Goal: Task Accomplishment & Management: Complete application form

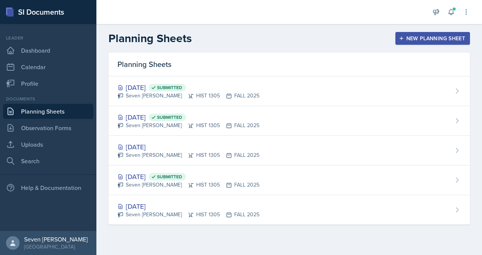
scroll to position [2227, 0]
click at [43, 141] on link "Uploads" at bounding box center [48, 144] width 90 height 15
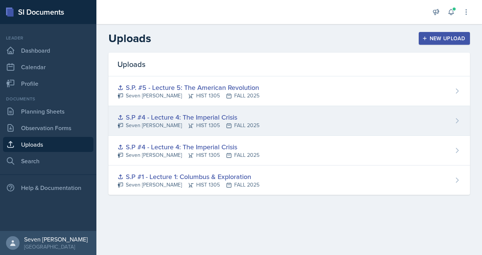
click at [271, 118] on div "S.P #4 - Lecture 4: The Imperial Crisis Seven Del Lincoln HIST 1305 FALL 2025" at bounding box center [288, 121] width 361 height 30
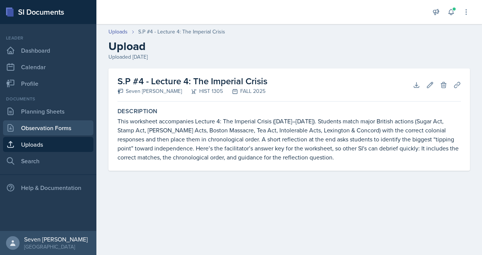
click at [53, 128] on link "Observation Forms" at bounding box center [48, 127] width 90 height 15
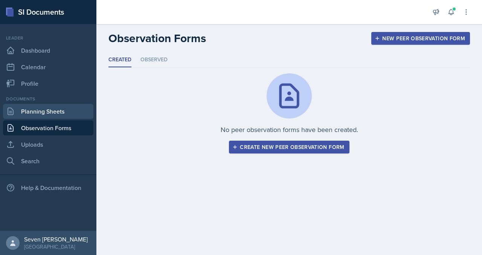
click at [46, 113] on link "Planning Sheets" at bounding box center [48, 111] width 90 height 15
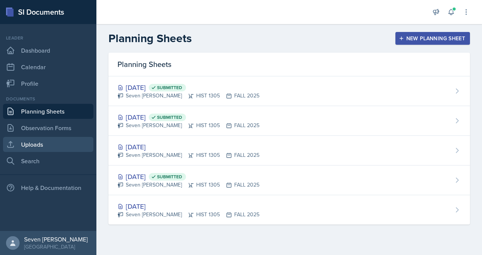
click at [51, 139] on link "Uploads" at bounding box center [48, 144] width 90 height 15
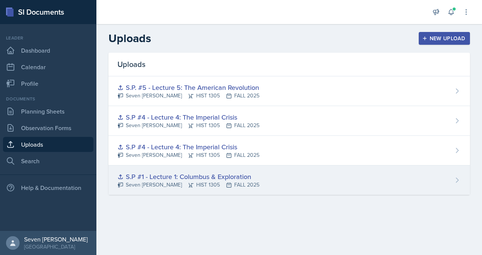
click at [250, 180] on div "S.P #1 - Lecture 1: Columbus & Exploration" at bounding box center [188, 177] width 142 height 10
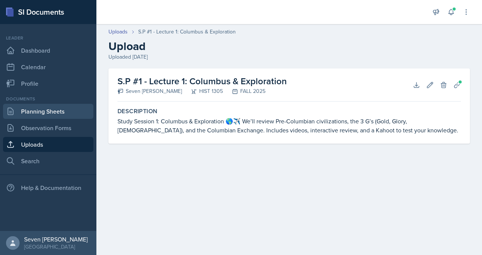
click at [53, 112] on link "Planning Sheets" at bounding box center [48, 111] width 90 height 15
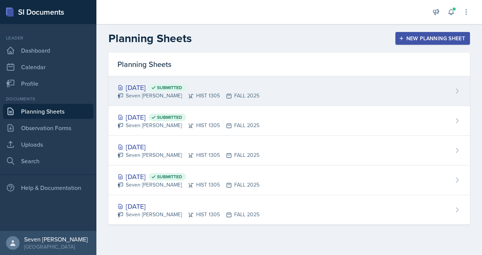
click at [244, 88] on div "[DATE] Submitted" at bounding box center [188, 87] width 142 height 10
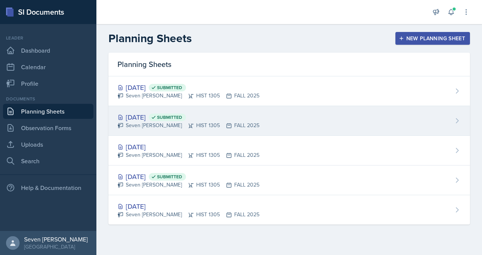
click at [233, 121] on div "[DATE] Submitted" at bounding box center [188, 117] width 142 height 10
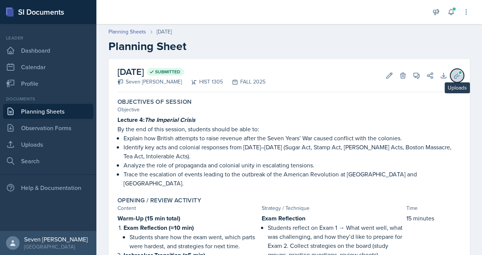
click at [454, 74] on icon at bounding box center [457, 76] width 8 height 8
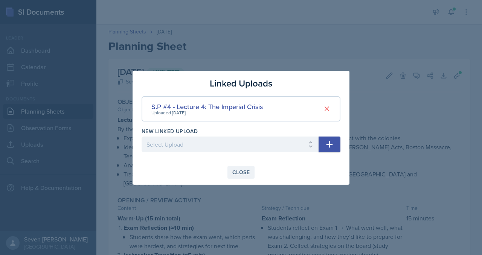
click at [243, 169] on div "Close" at bounding box center [240, 172] width 17 height 6
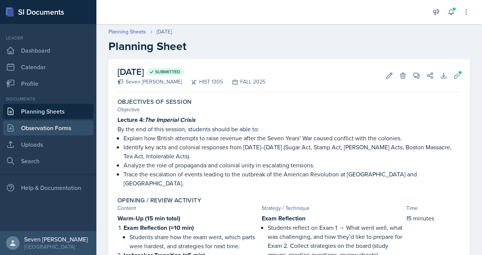
click at [58, 130] on link "Observation Forms" at bounding box center [48, 127] width 90 height 15
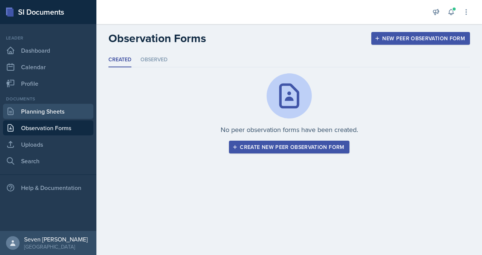
click at [53, 114] on link "Planning Sheets" at bounding box center [48, 111] width 90 height 15
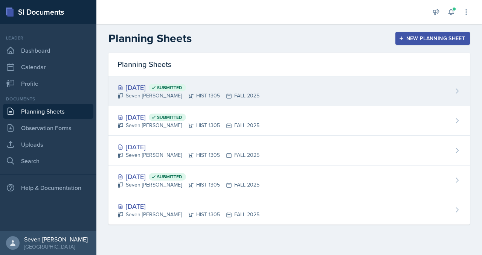
click at [255, 91] on div "[DATE] Submitted Seven Del Lincoln HIST 1305 FALL 2025" at bounding box center [288, 91] width 361 height 30
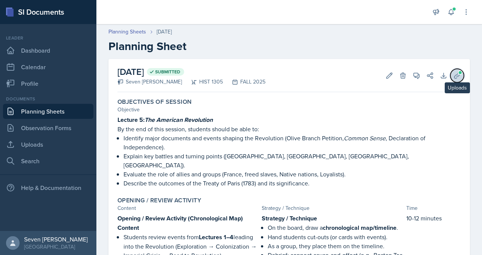
click at [460, 75] on icon at bounding box center [457, 76] width 8 height 8
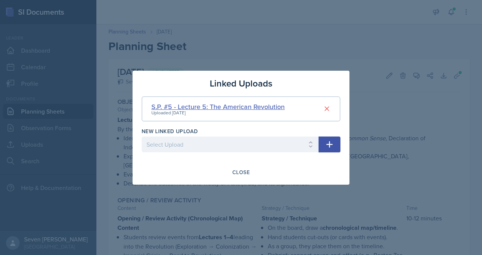
click at [267, 108] on div "S.P. #5 - Lecture 5: The American Revolution" at bounding box center [217, 107] width 133 height 10
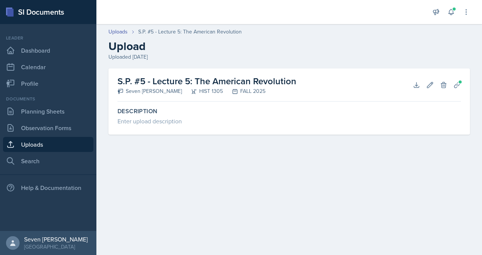
click at [65, 140] on link "Uploads" at bounding box center [48, 144] width 90 height 15
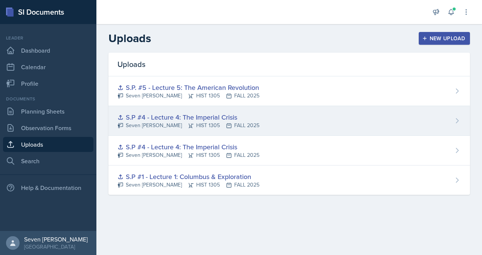
click at [185, 117] on div "S.P #4 - Lecture 4: The Imperial Crisis" at bounding box center [188, 117] width 142 height 10
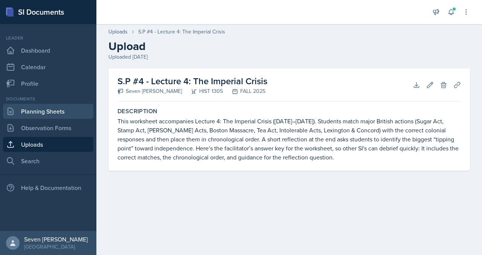
click at [51, 110] on link "Planning Sheets" at bounding box center [48, 111] width 90 height 15
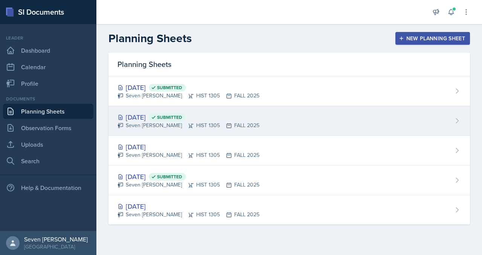
click at [235, 123] on div "Seven [PERSON_NAME] HIST 1305 FALL 2025" at bounding box center [188, 126] width 142 height 8
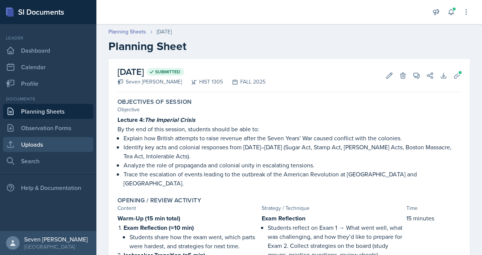
click at [49, 142] on link "Uploads" at bounding box center [48, 144] width 90 height 15
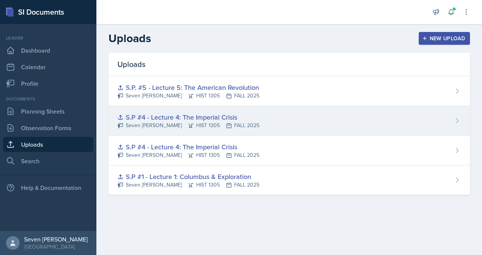
click at [249, 119] on div "S.P #4 - Lecture 4: The Imperial Crisis Seven Del Lincoln HIST 1305 FALL 2025" at bounding box center [288, 121] width 361 height 30
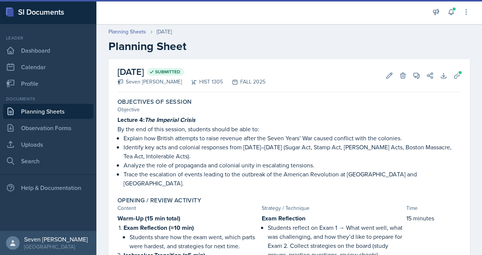
click at [35, 109] on link "Planning Sheets" at bounding box center [48, 111] width 90 height 15
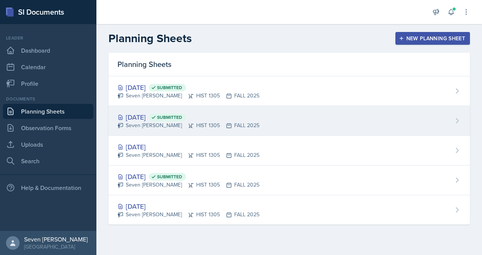
click at [230, 113] on div "[DATE] Submitted" at bounding box center [188, 117] width 142 height 10
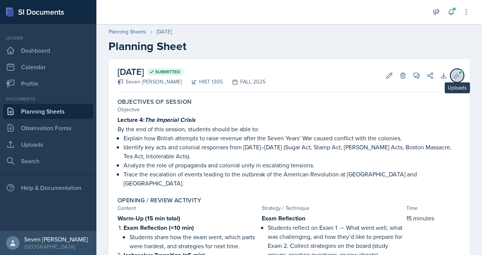
click at [454, 75] on icon at bounding box center [457, 76] width 8 height 8
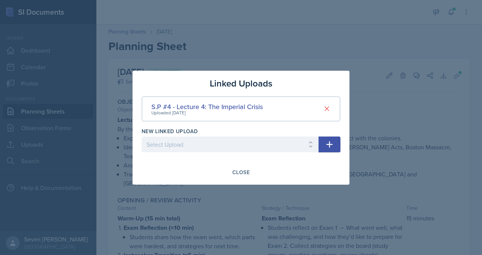
click at [329, 139] on button "button" at bounding box center [330, 145] width 22 height 16
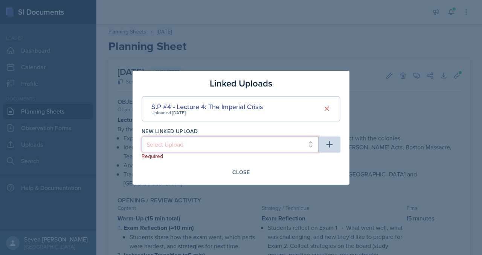
click at [313, 143] on select "Select Upload S.P #1 - Lecture 1: Columbus & Exploration S.P #4 - Lecture 4: Th…" at bounding box center [230, 145] width 177 height 16
select select "6858e095-d401-483a-9376-f7c8315c5836"
click at [142, 137] on select "Select Upload S.P #1 - Lecture 1: Columbus & Exploration S.P #4 - Lecture 4: Th…" at bounding box center [230, 145] width 177 height 16
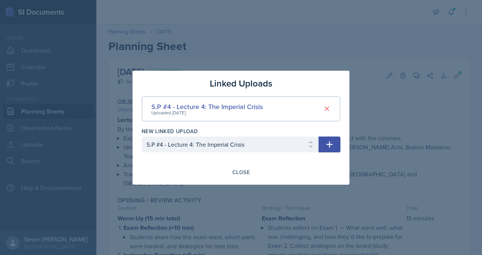
click at [332, 137] on button "button" at bounding box center [330, 145] width 22 height 16
select select
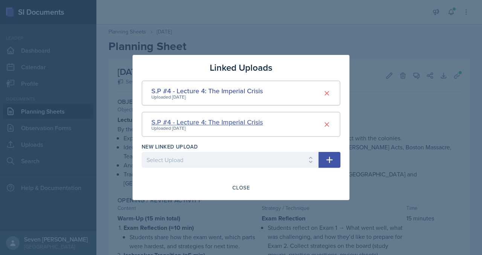
click at [205, 119] on div "S.P #4 - Lecture 4: The Imperial Crisis" at bounding box center [206, 122] width 111 height 10
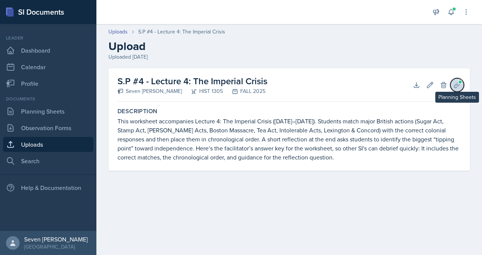
click at [453, 81] on icon at bounding box center [457, 85] width 8 height 8
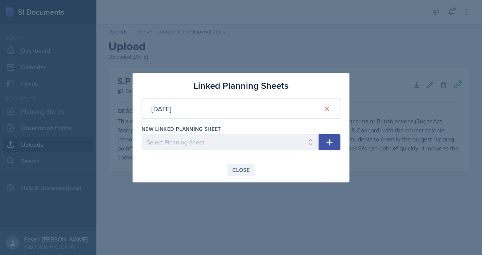
click at [245, 169] on div "Close" at bounding box center [240, 170] width 17 height 6
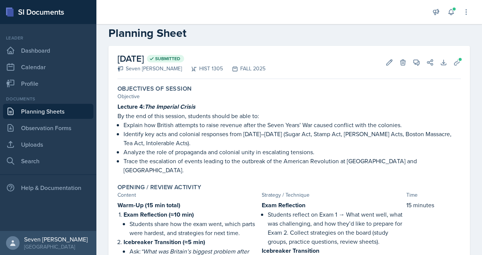
scroll to position [14, 0]
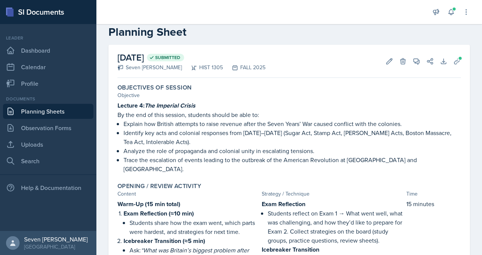
click at [403, 89] on div "Objectives of Session" at bounding box center [288, 88] width 343 height 8
click at [457, 58] on icon at bounding box center [457, 62] width 8 height 8
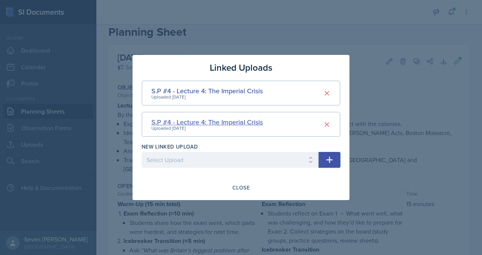
click at [253, 122] on div "S.P #4 - Lecture 4: The Imperial Crisis" at bounding box center [206, 122] width 111 height 10
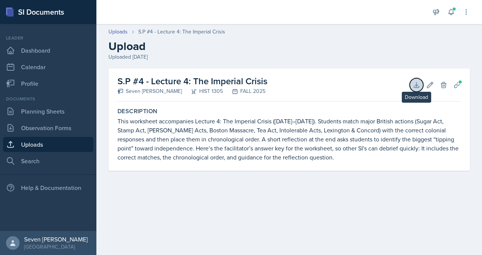
click at [419, 85] on icon at bounding box center [417, 85] width 8 height 8
click at [17, 145] on link "Uploads" at bounding box center [48, 144] width 90 height 15
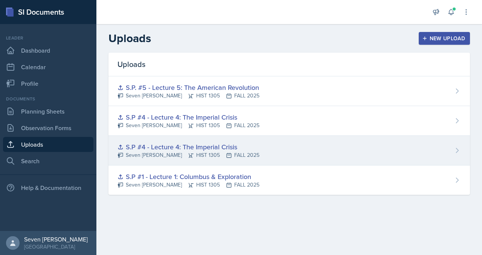
click at [183, 147] on div "S.P #4 - Lecture 4: The Imperial Crisis" at bounding box center [188, 147] width 142 height 10
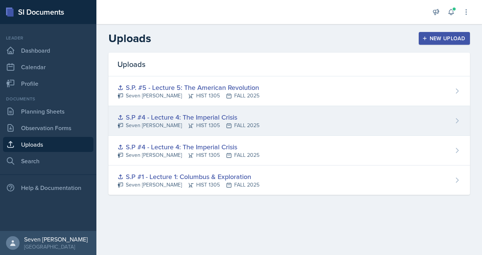
click at [183, 115] on div "S.P #4 - Lecture 4: The Imperial Crisis" at bounding box center [188, 117] width 142 height 10
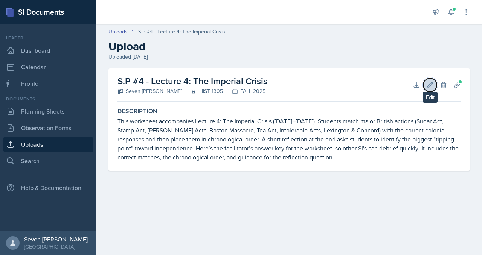
click at [426, 85] on button "Edit" at bounding box center [430, 85] width 14 height 14
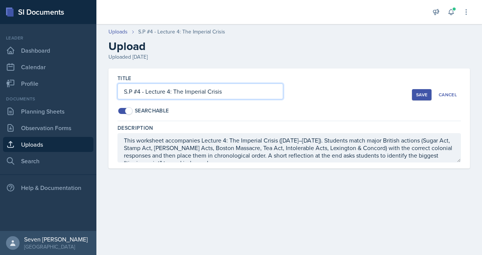
click at [233, 91] on input "S.P #4 - Lecture 4: The Imperial Crisis" at bounding box center [200, 92] width 166 height 16
type input "S.P #4 - Lecture 4: The Imperial Crisis Worksheet"
click at [420, 95] on div "Save" at bounding box center [421, 95] width 11 height 6
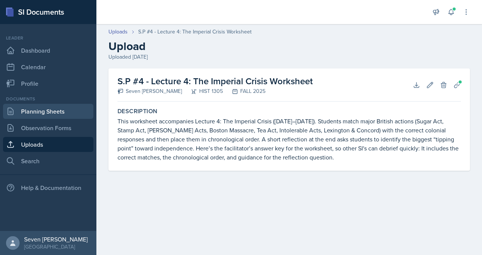
click at [43, 111] on link "Planning Sheets" at bounding box center [48, 111] width 90 height 15
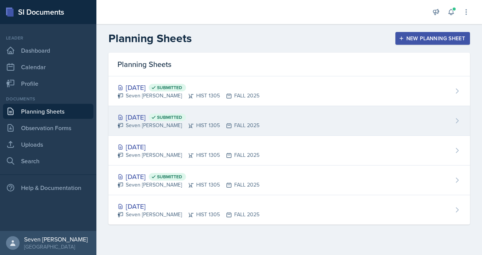
click at [182, 115] on span "Submitted" at bounding box center [169, 117] width 25 height 6
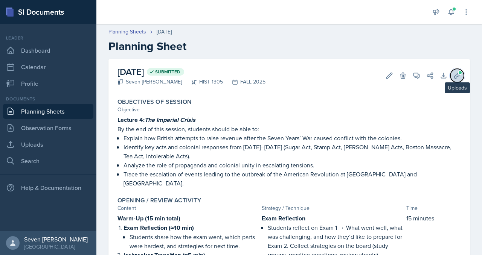
click at [457, 75] on icon at bounding box center [457, 76] width 6 height 6
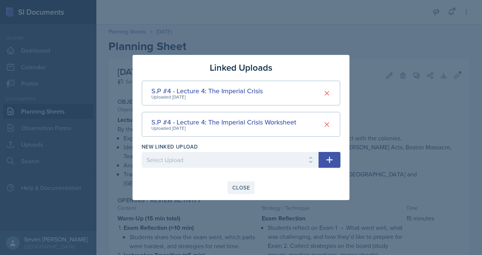
click at [238, 185] on div "Close" at bounding box center [240, 188] width 17 height 6
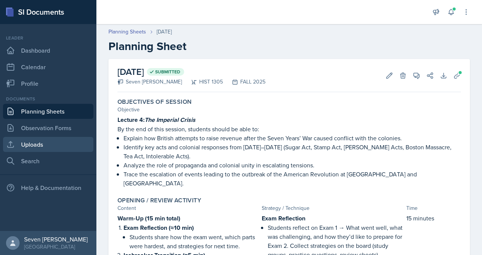
click at [47, 143] on link "Uploads" at bounding box center [48, 144] width 90 height 15
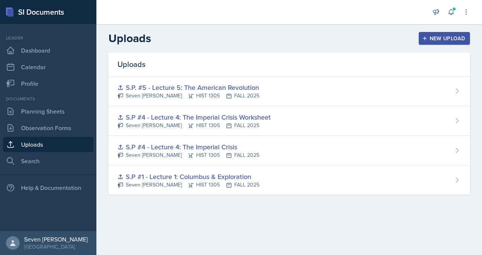
click at [428, 36] on div "New Upload" at bounding box center [445, 38] width 42 height 6
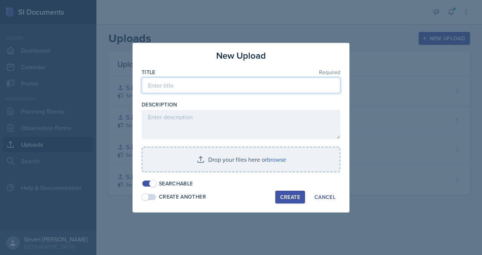
click at [213, 88] on input at bounding box center [241, 86] width 199 height 16
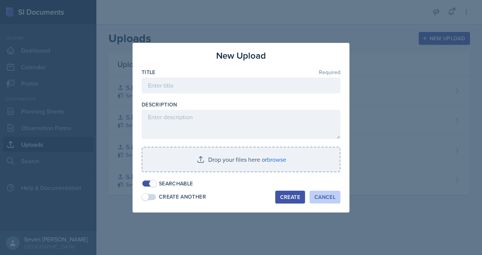
click at [317, 194] on div "Cancel" at bounding box center [324, 197] width 21 height 6
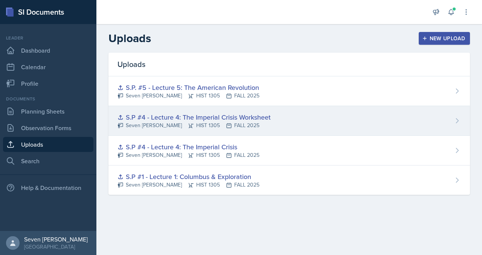
click at [276, 118] on div "S.P #4 - Lecture 4: The Imperial Crisis Worksheet Seven Del Lincoln HIST 1305 F…" at bounding box center [288, 121] width 361 height 30
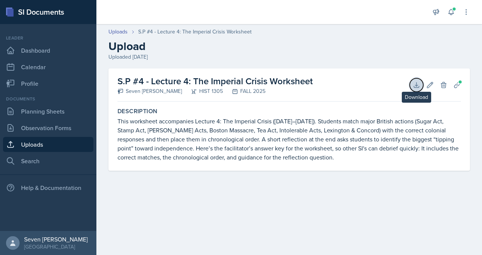
click at [416, 88] on icon at bounding box center [417, 85] width 8 height 8
click at [432, 84] on icon at bounding box center [430, 85] width 6 height 6
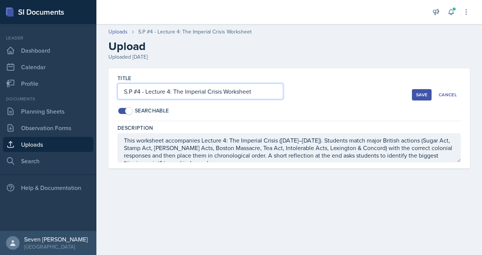
click at [258, 86] on input "S.P #4 - Lecture 4: The Imperial Crisis Worksheet" at bounding box center [200, 92] width 166 height 16
click at [252, 91] on input "S.P #4 - Lecture 4: The Imperial Crisis Worksheet" at bounding box center [200, 92] width 166 height 16
type input "S.P #4 - Lecture 4: The Imperial Crisis Answer"
click at [424, 95] on div "Save" at bounding box center [421, 95] width 11 height 6
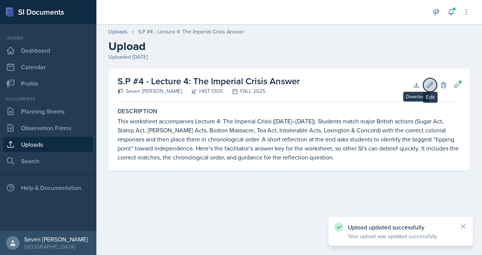
click at [431, 83] on icon at bounding box center [430, 85] width 6 height 6
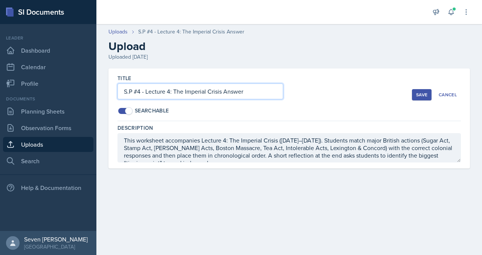
click at [265, 85] on input "S.P #4 - Lecture 4: The Imperial Crisis Answer" at bounding box center [200, 92] width 166 height 16
click at [264, 91] on input "S.P #4 - Lecture 4: The Imperial Crisis Answer" at bounding box center [200, 92] width 166 height 16
type input "S.P #4 - Lecture 4: The Imperial Crisis Answer Key"
click at [419, 88] on div "Title S.P #4 - Lecture 4: The Imperial Crisis Answer Key Searchable Save Cancel" at bounding box center [288, 95] width 343 height 53
click at [418, 96] on div "Save" at bounding box center [421, 95] width 11 height 6
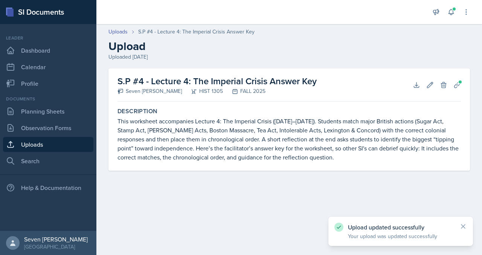
click at [40, 144] on link "Uploads" at bounding box center [48, 144] width 90 height 15
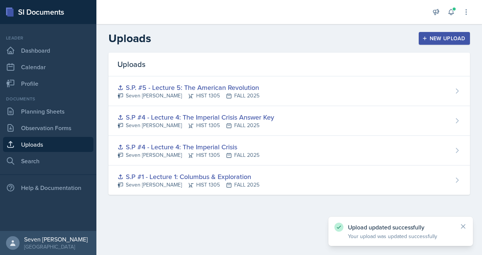
click at [447, 33] on button "New Upload" at bounding box center [445, 38] width 52 height 13
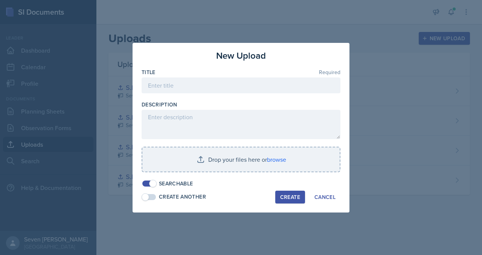
click at [221, 95] on div at bounding box center [241, 97] width 199 height 8
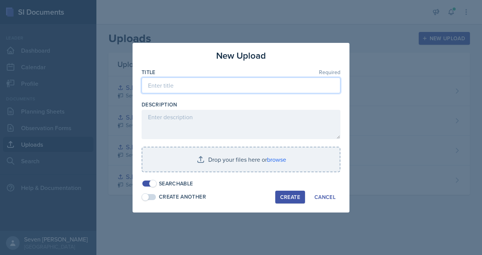
click at [222, 82] on input at bounding box center [241, 86] width 199 height 16
type input "S.P. # 4 Le"
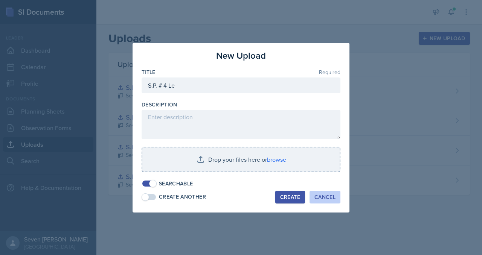
click at [332, 200] on div "Cancel" at bounding box center [324, 197] width 21 height 6
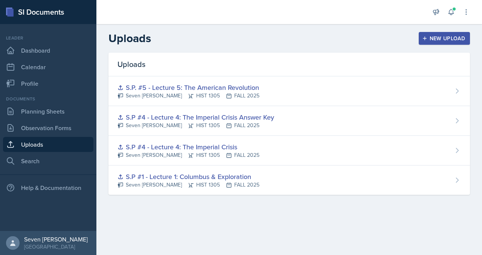
click at [440, 41] on div "New Upload" at bounding box center [445, 38] width 42 height 6
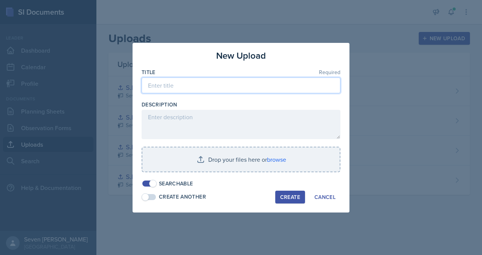
click at [216, 87] on input at bounding box center [241, 86] width 199 height 16
type input "S.P #4 Lecture #4"
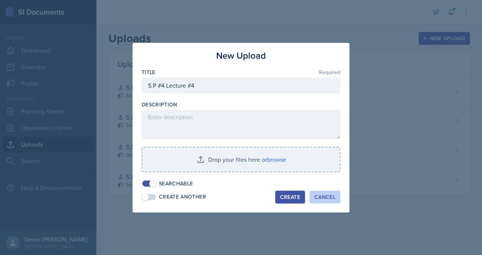
click at [317, 191] on button "Cancel" at bounding box center [325, 197] width 31 height 13
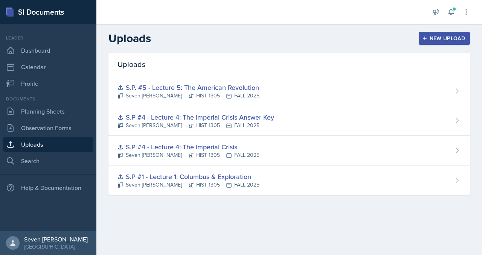
click at [431, 40] on div "New Upload" at bounding box center [445, 38] width 42 height 6
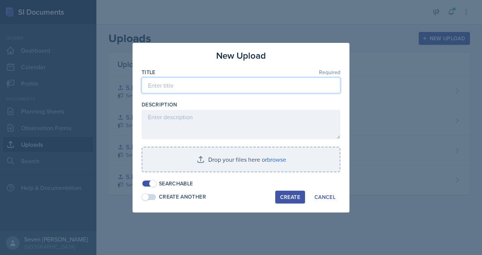
click at [245, 83] on input at bounding box center [241, 86] width 199 height 16
type input "S.P #4 - Lecture 4: The Imperial Crisis Worksheet"
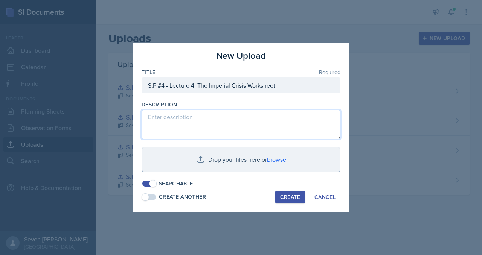
click at [194, 127] on textarea at bounding box center [241, 124] width 199 height 29
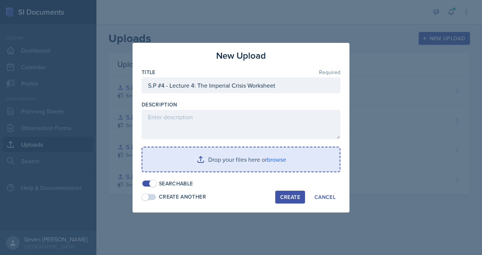
click at [269, 160] on input "file" at bounding box center [240, 160] width 197 height 24
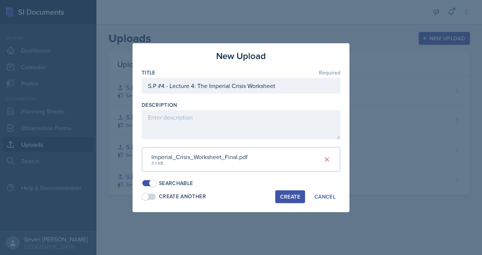
click at [286, 194] on div "Create" at bounding box center [290, 197] width 20 height 6
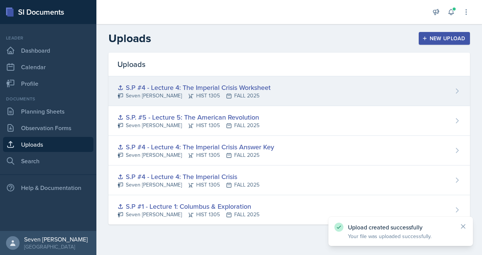
click at [459, 90] on icon at bounding box center [457, 91] width 8 height 8
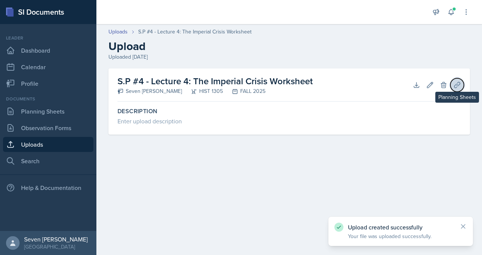
click at [454, 84] on icon at bounding box center [457, 85] width 8 height 8
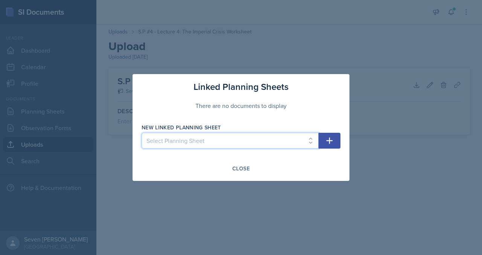
click at [308, 139] on select "Select Planning Sheet [DATE] [DATE] [DATE] [DATE] [DATE]" at bounding box center [230, 141] width 177 height 16
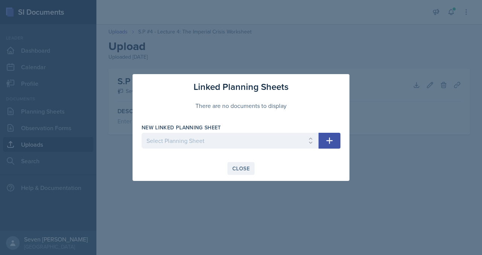
click at [239, 166] on div "Close" at bounding box center [240, 169] width 17 height 6
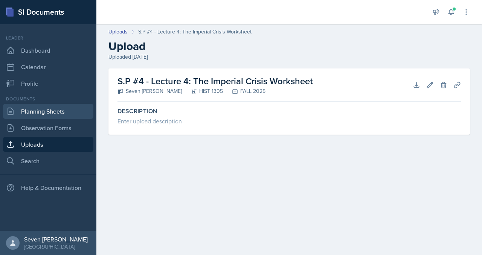
click at [43, 113] on link "Planning Sheets" at bounding box center [48, 111] width 90 height 15
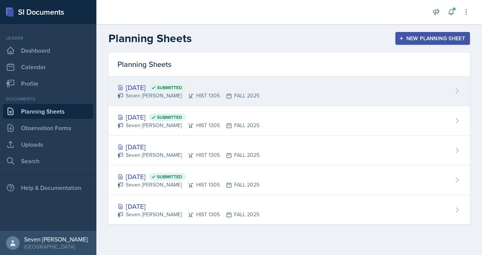
click at [258, 91] on div "[DATE] Submitted Seven Del Lincoln HIST 1305 FALL 2025" at bounding box center [288, 91] width 361 height 30
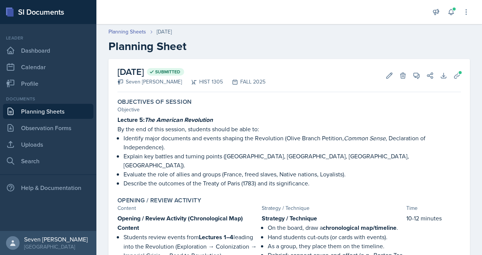
click at [54, 110] on link "Planning Sheets" at bounding box center [48, 111] width 90 height 15
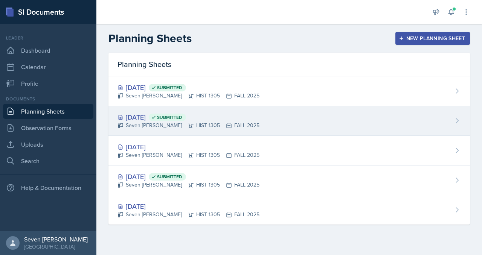
click at [276, 127] on div "[DATE] Submitted Seven Del Lincoln HIST 1305 FALL 2025" at bounding box center [288, 121] width 361 height 30
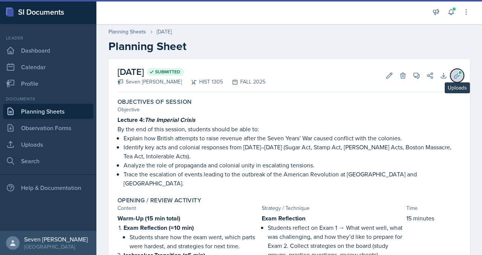
click at [458, 76] on icon at bounding box center [457, 76] width 6 height 6
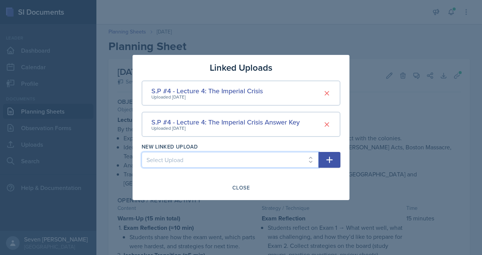
click at [241, 156] on select "Select Upload S.P #1 - Lecture 1: Columbus & Exploration S.P. #5 - Lecture 5: T…" at bounding box center [230, 160] width 177 height 16
select select "b887632d-99f2-40b0-8488-fe9061773e2b"
click at [142, 152] on select "Select Upload S.P #1 - Lecture 1: Columbus & Exploration S.P. #5 - Lecture 5: T…" at bounding box center [230, 160] width 177 height 16
click at [327, 162] on icon "button" at bounding box center [329, 160] width 9 height 9
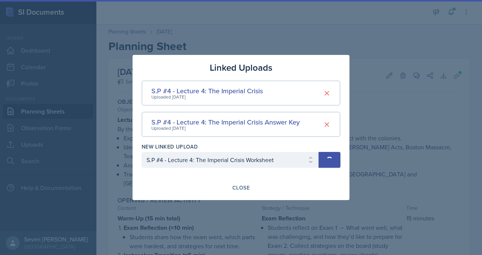
select select
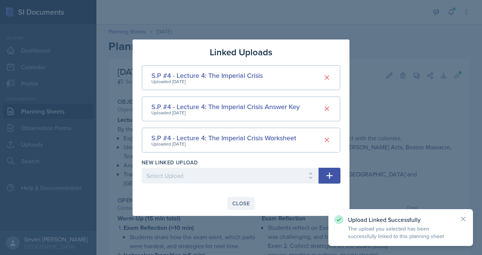
click at [249, 203] on div "Close" at bounding box center [240, 204] width 17 height 6
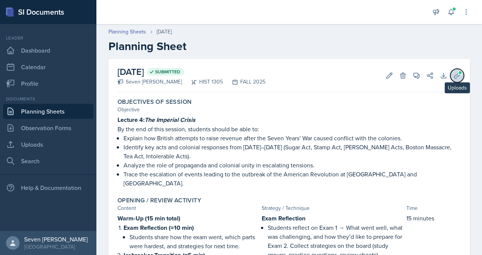
click at [460, 75] on icon at bounding box center [457, 76] width 8 height 8
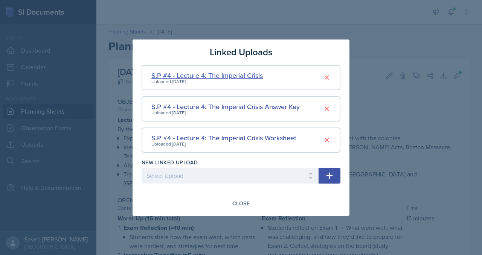
click at [246, 72] on div "S.P #4 - Lecture 4: The Imperial Crisis" at bounding box center [206, 75] width 111 height 10
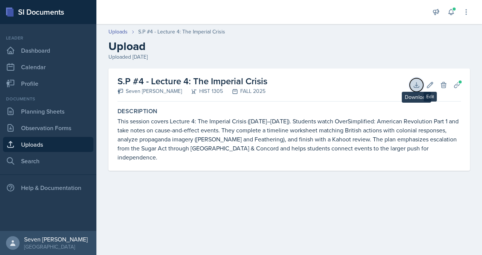
click at [412, 84] on button "Download" at bounding box center [417, 85] width 14 height 14
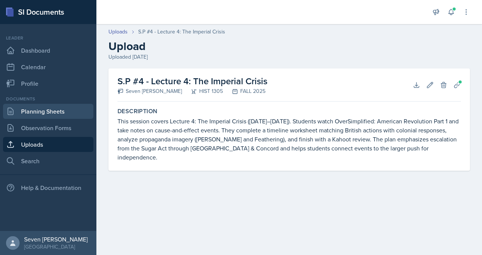
click at [42, 108] on link "Planning Sheets" at bounding box center [48, 111] width 90 height 15
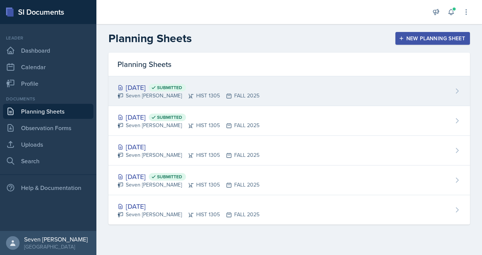
click at [333, 96] on div "[DATE] Submitted Seven Del Lincoln HIST 1305 FALL 2025" at bounding box center [288, 91] width 361 height 30
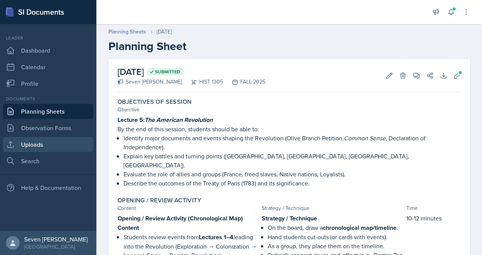
click at [46, 145] on link "Uploads" at bounding box center [48, 144] width 90 height 15
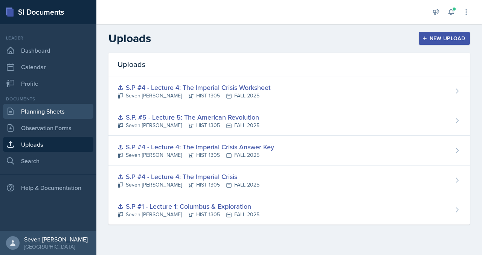
click at [37, 106] on link "Planning Sheets" at bounding box center [48, 111] width 90 height 15
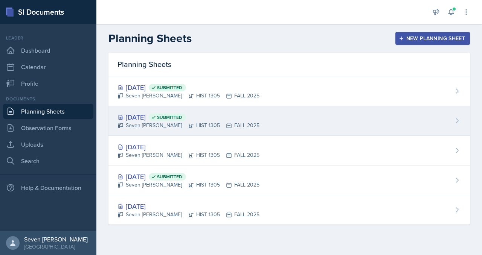
click at [308, 114] on div "[DATE] Submitted Seven Del Lincoln HIST 1305 FALL 2025" at bounding box center [288, 121] width 361 height 30
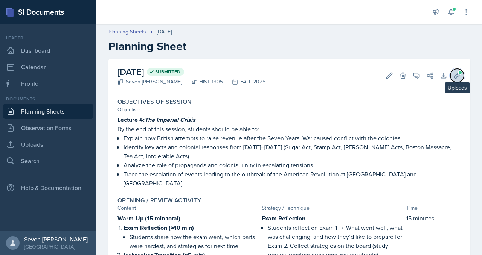
click at [461, 73] on span at bounding box center [460, 72] width 5 height 5
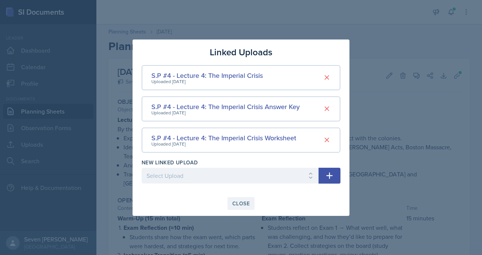
click at [250, 203] on button "Close" at bounding box center [240, 203] width 27 height 13
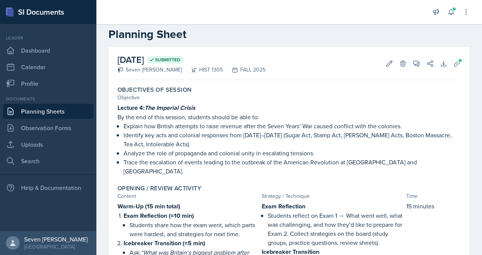
scroll to position [11, 0]
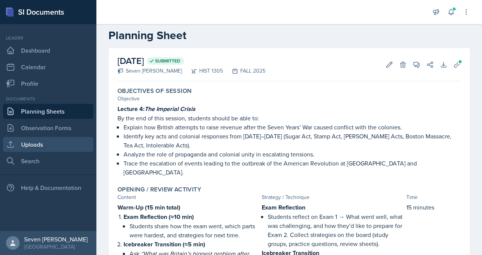
click at [34, 144] on link "Uploads" at bounding box center [48, 144] width 90 height 15
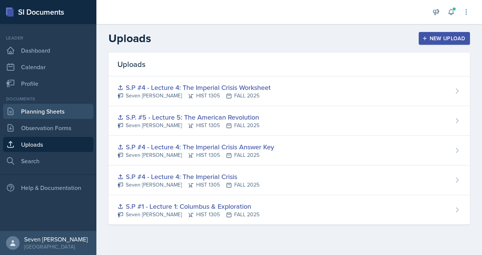
click at [65, 111] on link "Planning Sheets" at bounding box center [48, 111] width 90 height 15
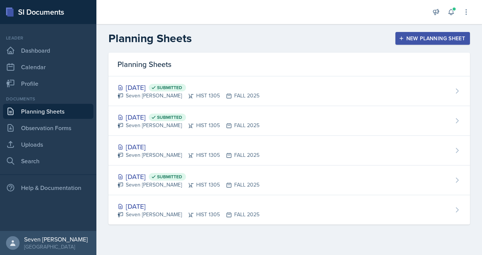
click at [418, 44] on button "New Planning Sheet" at bounding box center [432, 38] width 75 height 13
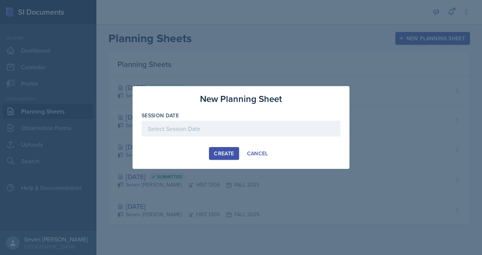
click at [195, 120] on div "Session Date" at bounding box center [241, 128] width 199 height 32
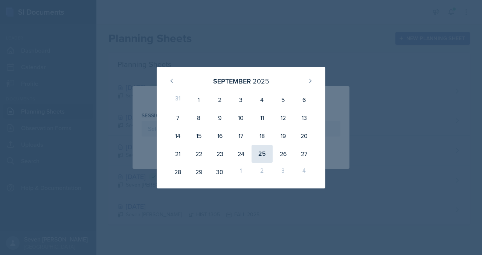
click at [262, 153] on div "25" at bounding box center [262, 154] width 21 height 18
type input "[DATE]"
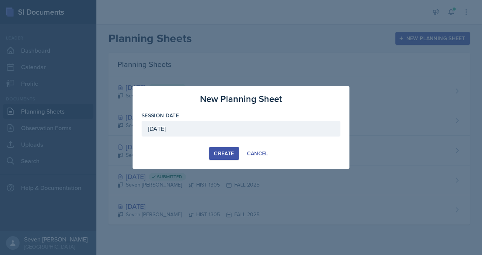
click at [221, 152] on div "Create" at bounding box center [224, 154] width 20 height 6
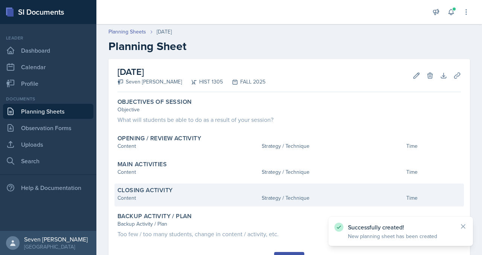
scroll to position [37, 0]
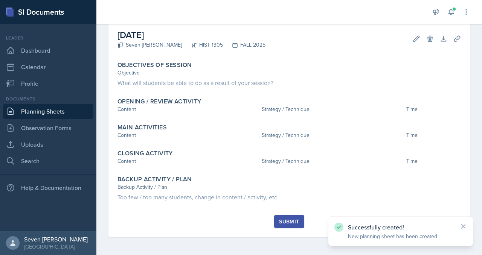
click at [288, 225] on div "Submit" at bounding box center [289, 222] width 20 height 6
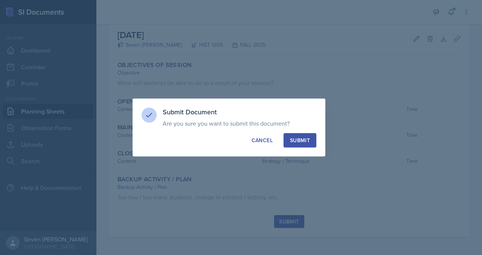
click at [307, 137] on div "Submit" at bounding box center [300, 141] width 20 height 8
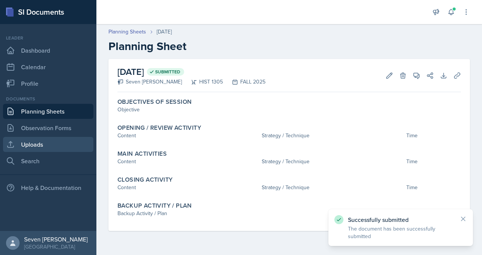
click at [43, 140] on link "Uploads" at bounding box center [48, 144] width 90 height 15
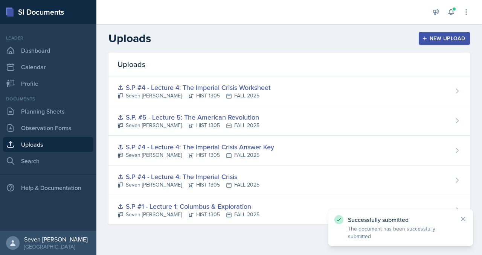
click at [445, 32] on button "New Upload" at bounding box center [445, 38] width 52 height 13
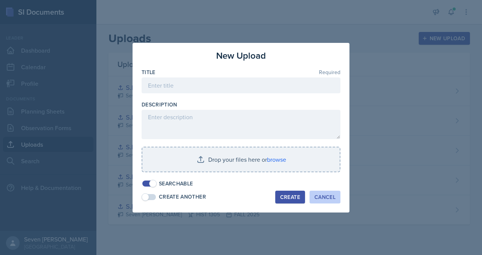
click at [325, 194] on div "Cancel" at bounding box center [324, 197] width 21 height 6
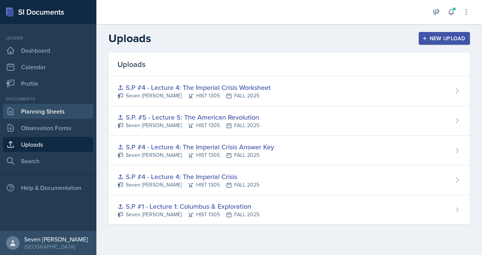
click at [33, 105] on link "Planning Sheets" at bounding box center [48, 111] width 90 height 15
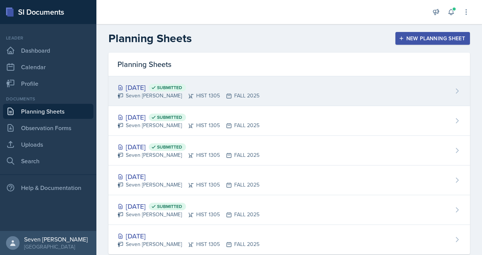
click at [435, 82] on div "[DATE] Submitted Seven Del Lincoln HIST 1305 FALL 2025" at bounding box center [288, 91] width 361 height 30
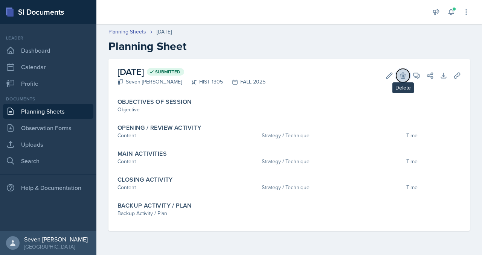
click at [402, 70] on button "Delete" at bounding box center [403, 76] width 14 height 14
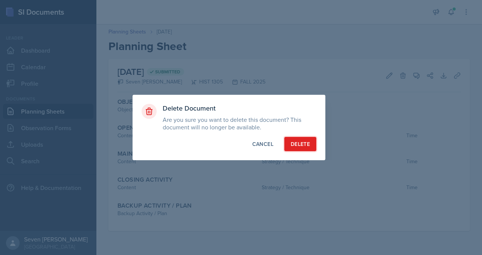
click at [295, 144] on div "Delete" at bounding box center [300, 144] width 19 height 8
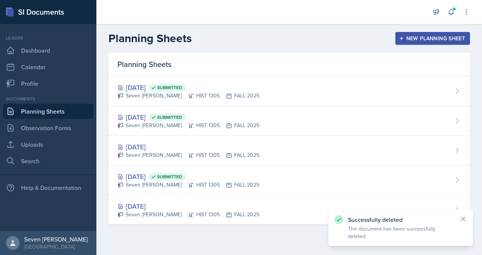
click at [405, 34] on button "New Planning Sheet" at bounding box center [432, 38] width 75 height 13
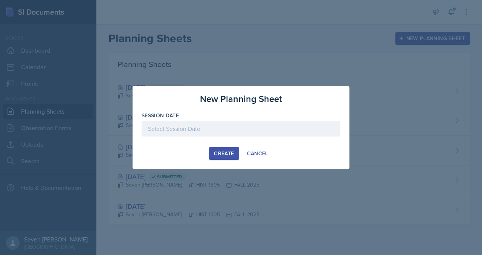
click at [283, 123] on div at bounding box center [241, 129] width 199 height 16
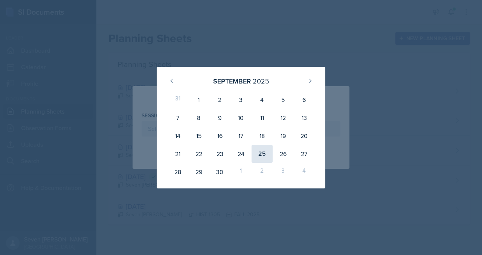
click at [260, 151] on div "25" at bounding box center [262, 154] width 21 height 18
type input "[DATE]"
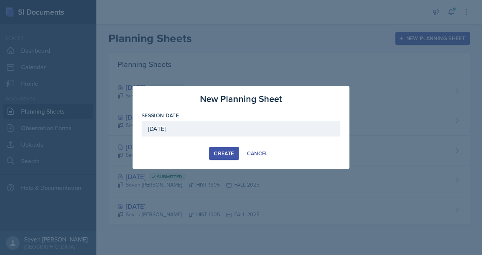
click at [221, 155] on div "Create" at bounding box center [224, 154] width 20 height 6
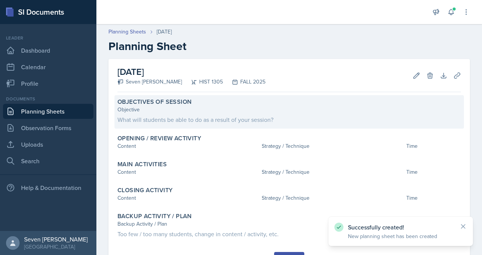
click at [290, 107] on div "Objective" at bounding box center [288, 110] width 343 height 8
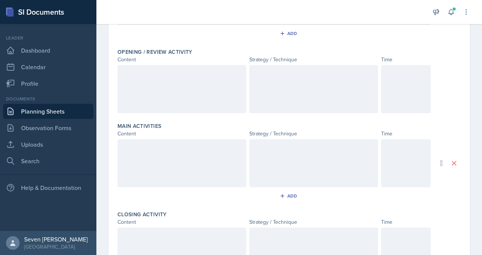
scroll to position [139, 0]
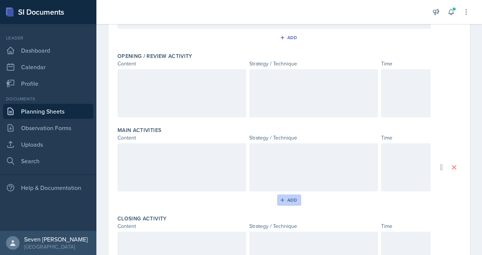
click at [288, 200] on div "Add" at bounding box center [289, 200] width 16 height 6
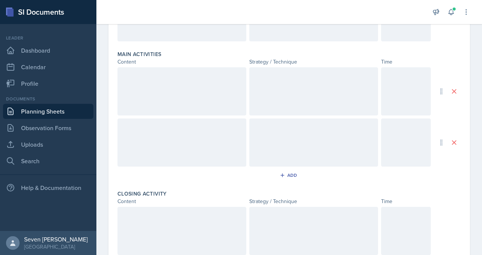
scroll to position [244, 0]
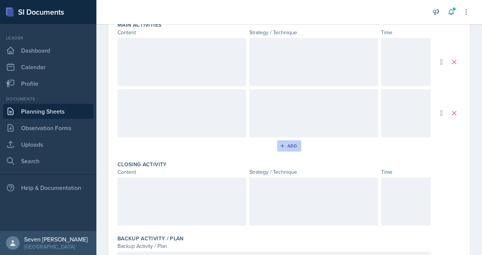
click at [293, 148] on div "Add" at bounding box center [289, 146] width 16 height 6
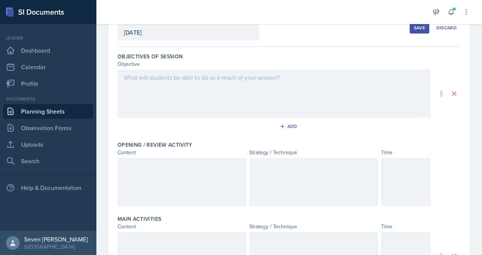
scroll to position [42, 0]
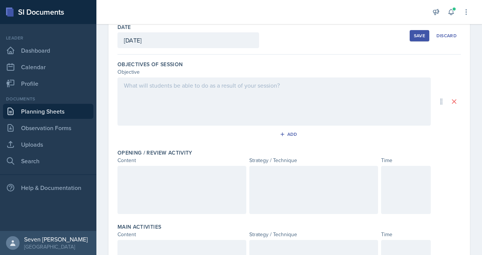
click at [414, 34] on div "Save" at bounding box center [419, 36] width 11 height 6
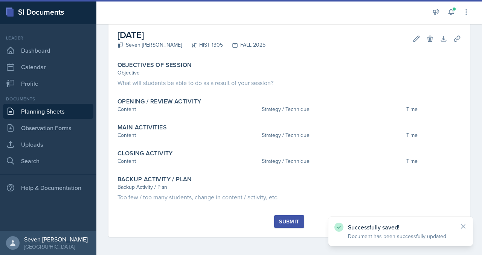
scroll to position [37, 0]
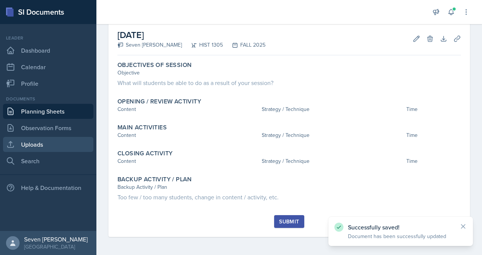
click at [52, 144] on link "Uploads" at bounding box center [48, 144] width 90 height 15
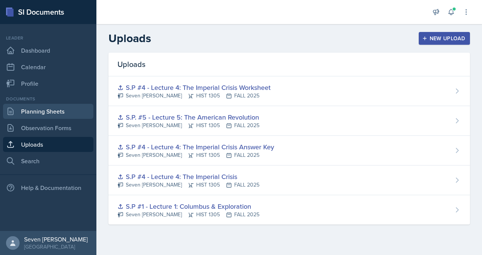
click at [71, 114] on link "Planning Sheets" at bounding box center [48, 111] width 90 height 15
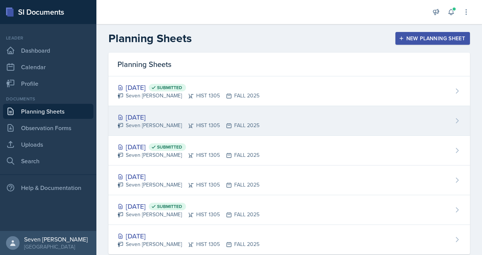
click at [348, 114] on div "[DATE] Seven Del Lincoln HIST 1305 FALL 2025" at bounding box center [288, 121] width 361 height 30
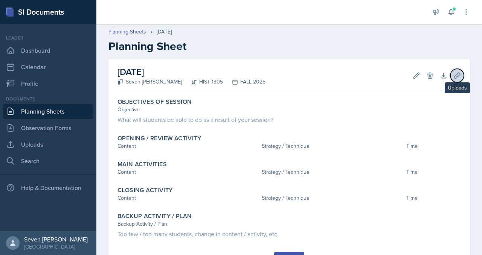
click at [455, 73] on icon at bounding box center [457, 76] width 8 height 8
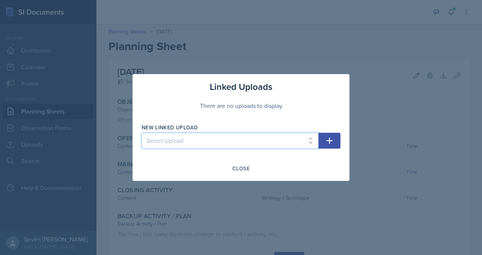
click at [274, 148] on select "Select Upload S.P #1 - Lecture 1: Columbus & Exploration S.P #4 - Lecture 4: Th…" at bounding box center [230, 141] width 177 height 16
select select "5235d2c4-9d17-4905-bd72-7e2b60b0be7d"
click at [142, 133] on select "Select Upload S.P #1 - Lecture 1: Columbus & Exploration S.P #4 - Lecture 4: Th…" at bounding box center [230, 141] width 177 height 16
click at [326, 142] on icon "button" at bounding box center [329, 140] width 9 height 9
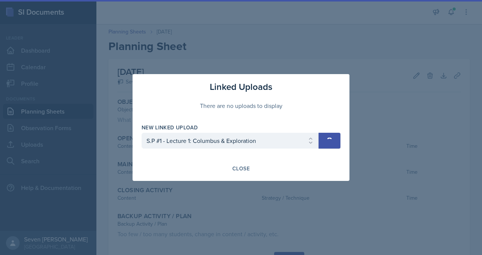
select select
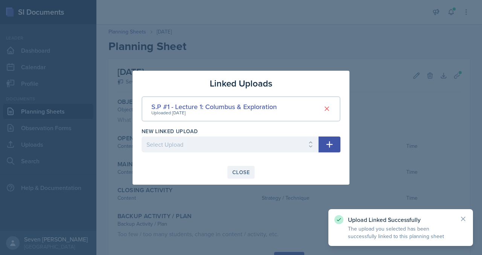
click at [248, 169] on div "Close" at bounding box center [240, 172] width 17 height 6
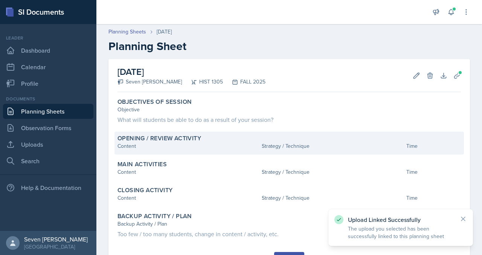
scroll to position [37, 0]
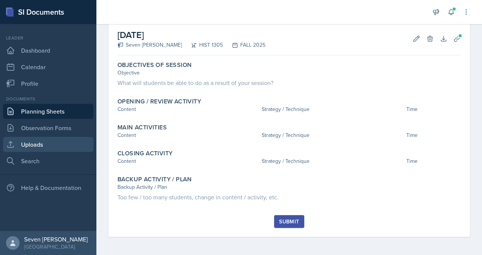
click at [50, 141] on link "Uploads" at bounding box center [48, 144] width 90 height 15
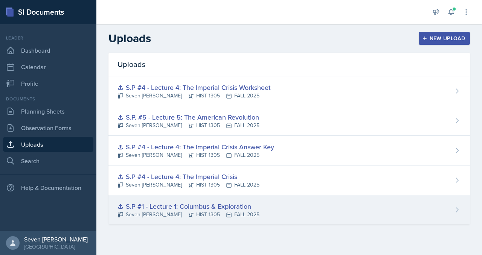
click at [226, 204] on div "S.P #1 - Lecture 1: Columbus & Exploration" at bounding box center [188, 206] width 142 height 10
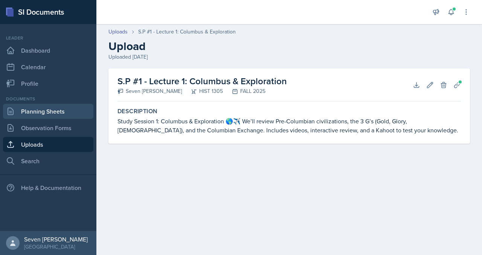
click at [53, 109] on link "Planning Sheets" at bounding box center [48, 111] width 90 height 15
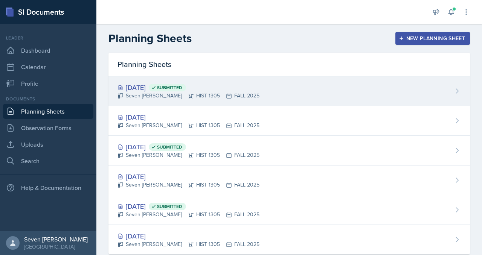
click at [223, 90] on div "[DATE] Submitted" at bounding box center [188, 87] width 142 height 10
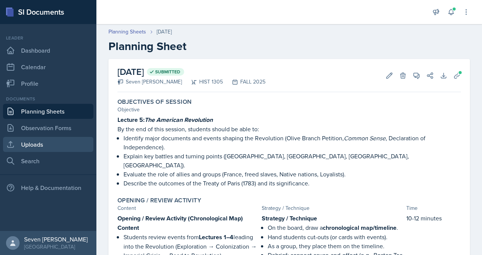
click at [49, 142] on link "Uploads" at bounding box center [48, 144] width 90 height 15
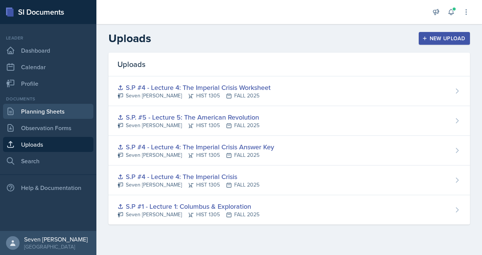
click at [39, 111] on link "Planning Sheets" at bounding box center [48, 111] width 90 height 15
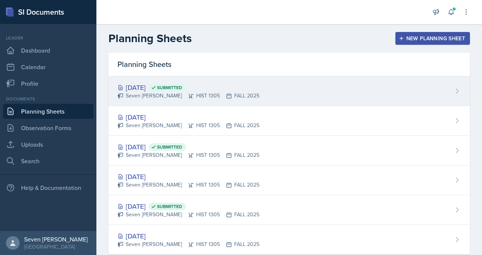
click at [158, 86] on div "[DATE] Submitted" at bounding box center [188, 87] width 142 height 10
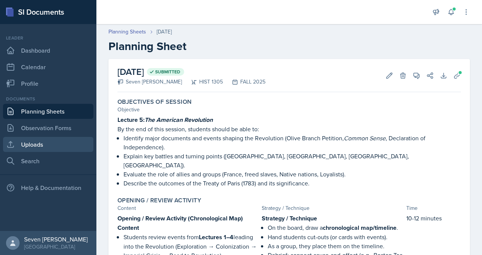
click at [40, 142] on link "Uploads" at bounding box center [48, 144] width 90 height 15
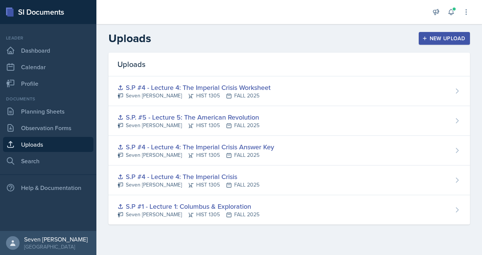
click at [426, 42] on button "New Upload" at bounding box center [445, 38] width 52 height 13
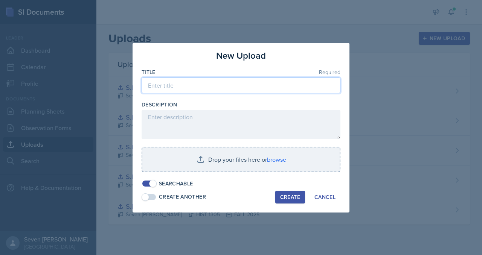
click at [219, 90] on input at bounding box center [241, 86] width 199 height 16
type input "[DATE]"
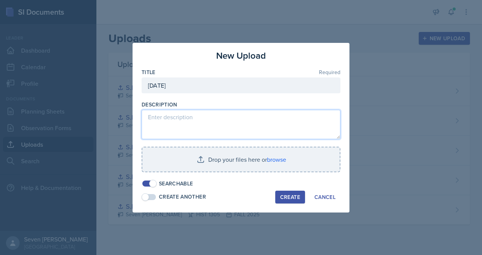
click at [230, 128] on textarea at bounding box center [241, 124] width 199 height 29
type textarea "d"
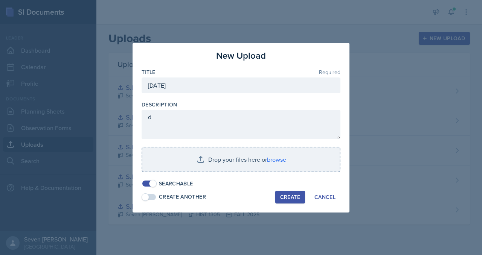
click at [289, 198] on div "Create" at bounding box center [290, 197] width 20 height 6
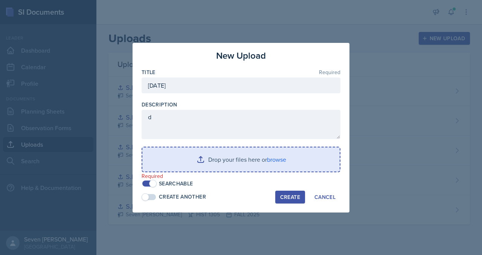
click at [256, 162] on input "file" at bounding box center [240, 160] width 197 height 24
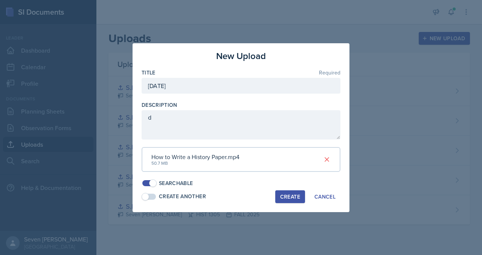
click at [292, 194] on div "Create" at bounding box center [290, 197] width 20 height 6
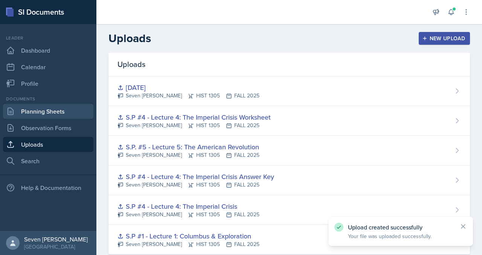
click at [43, 108] on link "Planning Sheets" at bounding box center [48, 111] width 90 height 15
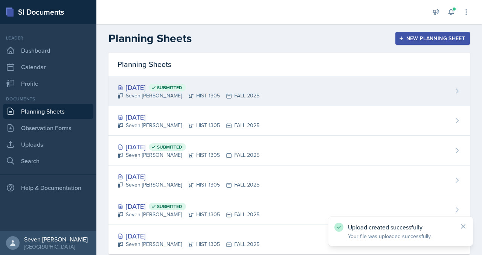
click at [456, 82] on div "[DATE] Submitted Seven Del Lincoln HIST 1305 FALL 2025" at bounding box center [288, 91] width 361 height 30
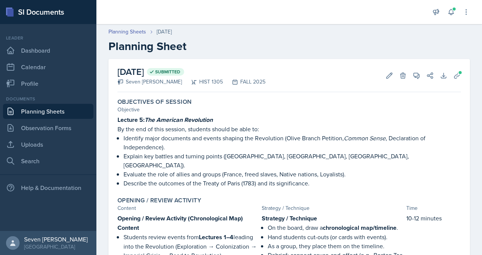
click at [58, 111] on link "Planning Sheets" at bounding box center [48, 111] width 90 height 15
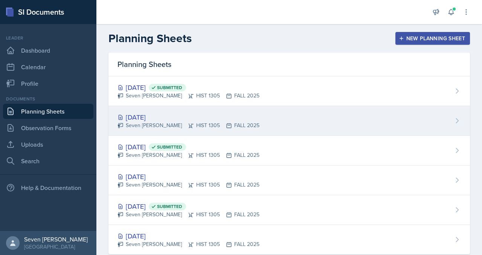
click at [235, 120] on div "[DATE]" at bounding box center [188, 117] width 142 height 10
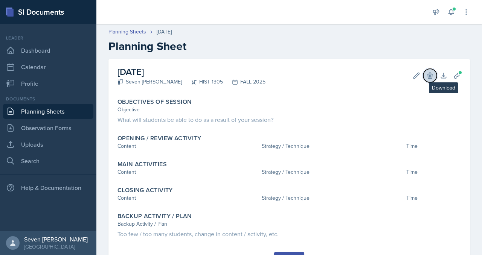
click at [429, 74] on icon at bounding box center [429, 76] width 5 height 6
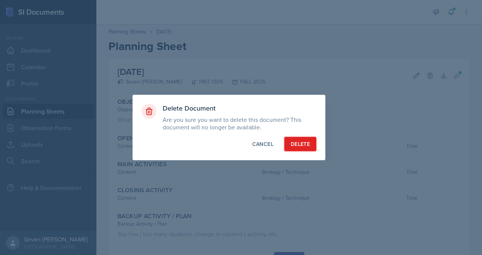
click at [301, 145] on div "Delete" at bounding box center [300, 144] width 19 height 8
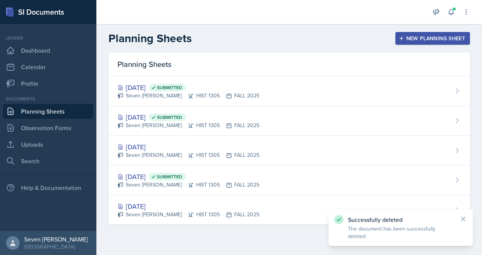
click at [418, 40] on div "New Planning Sheet" at bounding box center [432, 38] width 65 height 6
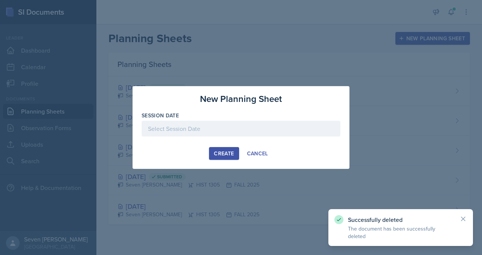
click at [231, 127] on div at bounding box center [241, 129] width 199 height 16
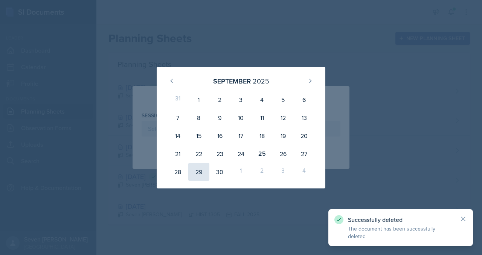
click at [201, 168] on div "29" at bounding box center [198, 172] width 21 height 18
type input "[DATE]"
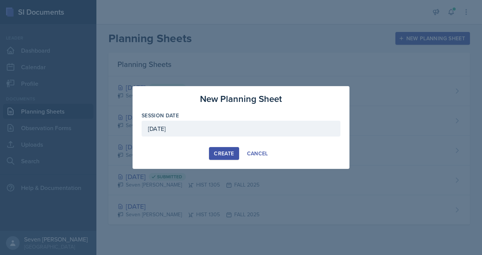
click at [222, 149] on button "Create" at bounding box center [224, 153] width 30 height 13
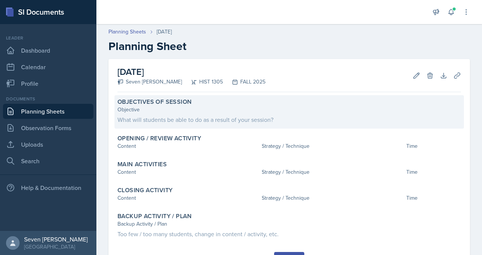
click at [365, 107] on div "Objective" at bounding box center [288, 110] width 343 height 8
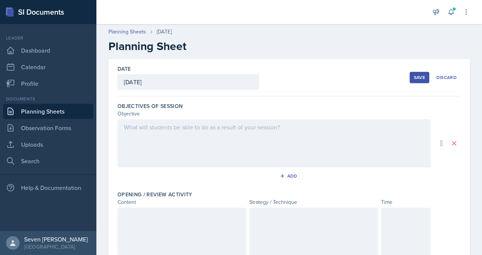
click at [308, 143] on div at bounding box center [273, 143] width 313 height 48
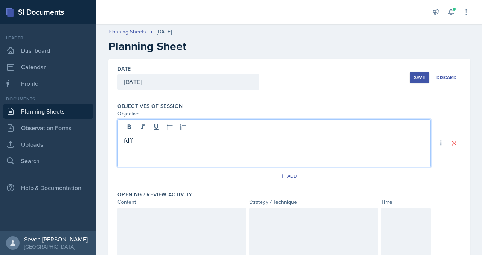
click at [421, 78] on div "Save" at bounding box center [419, 78] width 11 height 6
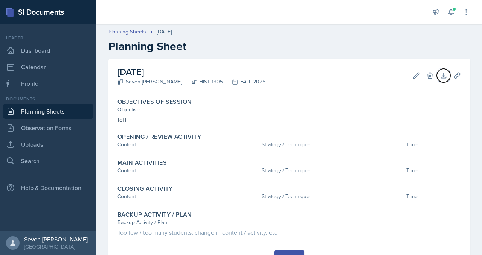
drag, startPoint x: 450, startPoint y: 73, endPoint x: 238, endPoint y: 70, distance: 211.3
click at [239, 69] on div "[DATE] Seven Del Lincoln HIST 1305 FALL 2025 Edit Delete Download Uploads Autos…" at bounding box center [288, 75] width 343 height 33
click at [307, 51] on h2 "Planning Sheet" at bounding box center [288, 47] width 361 height 14
click at [459, 76] on icon at bounding box center [457, 76] width 8 height 8
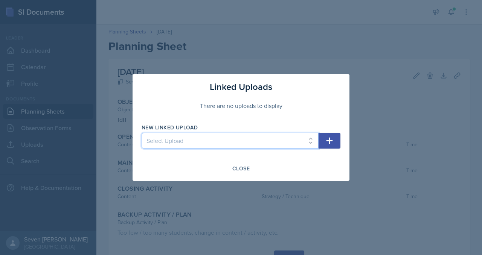
click at [300, 138] on select "Select Upload S.P #1 - Lecture 1: Columbus & Exploration S.P #4 - Lecture 4: Th…" at bounding box center [230, 141] width 177 height 16
select select "4a42f5d8-33c8-42ca-8e5f-5150dfbb1e40"
click at [142, 133] on select "Select Upload S.P #1 - Lecture 1: Columbus & Exploration S.P #4 - Lecture 4: Th…" at bounding box center [230, 141] width 177 height 16
click at [332, 141] on icon "button" at bounding box center [329, 141] width 6 height 6
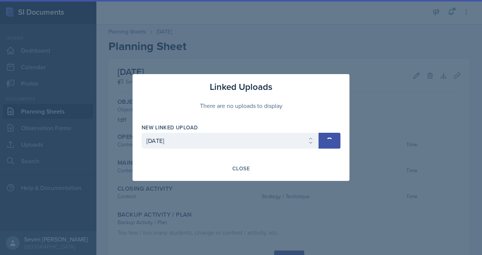
select select
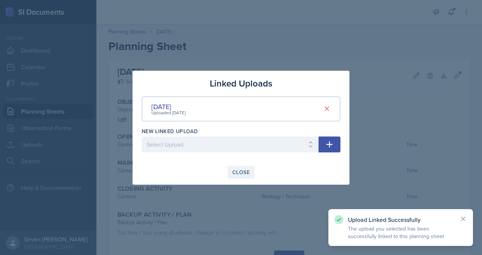
click at [235, 170] on div "Close" at bounding box center [240, 172] width 17 height 6
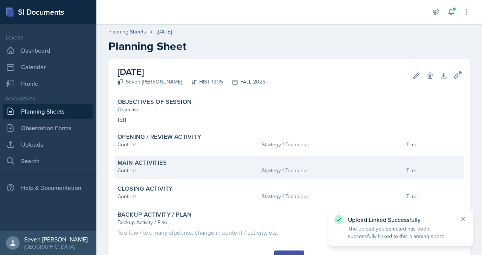
scroll to position [35, 0]
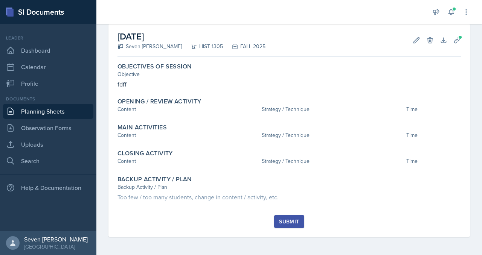
click at [283, 222] on div "Submit" at bounding box center [289, 222] width 20 height 6
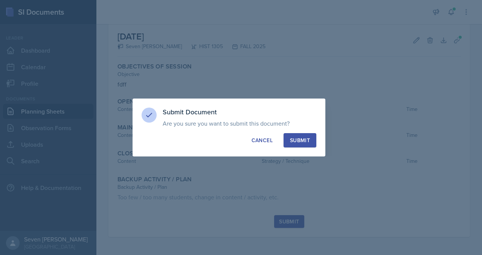
click at [307, 136] on button "Submit" at bounding box center [300, 140] width 33 height 14
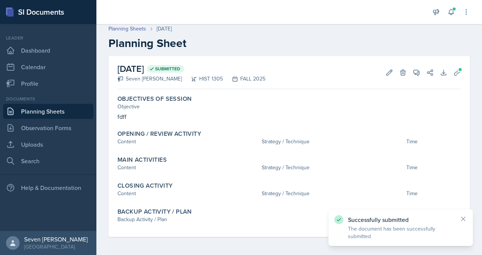
scroll to position [3, 0]
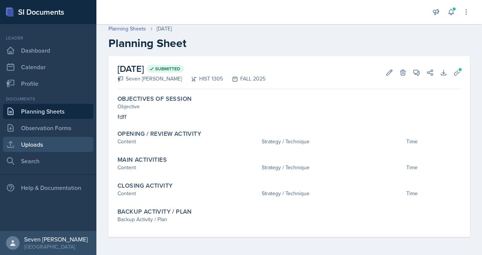
click at [56, 146] on link "Uploads" at bounding box center [48, 144] width 90 height 15
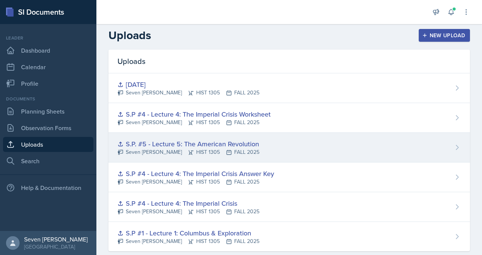
scroll to position [17, 0]
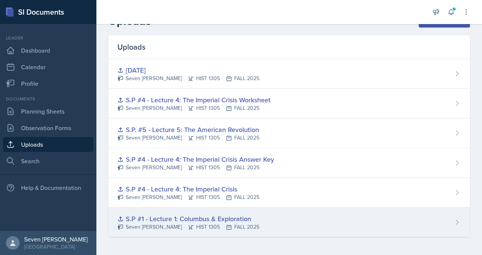
click at [344, 221] on div "S.P #1 - Lecture 1: Columbus & Exploration Seven Del Lincoln HIST 1305 FALL 2025" at bounding box center [288, 222] width 361 height 29
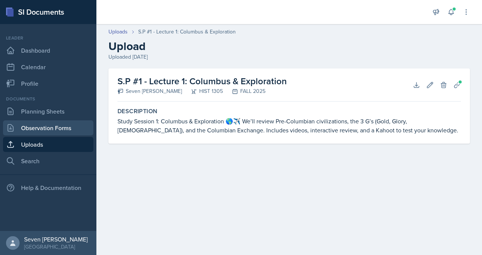
click at [56, 128] on link "Observation Forms" at bounding box center [48, 127] width 90 height 15
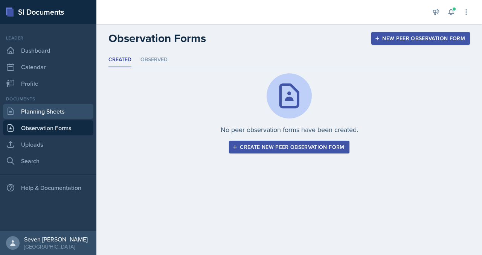
click at [55, 113] on link "Planning Sheets" at bounding box center [48, 111] width 90 height 15
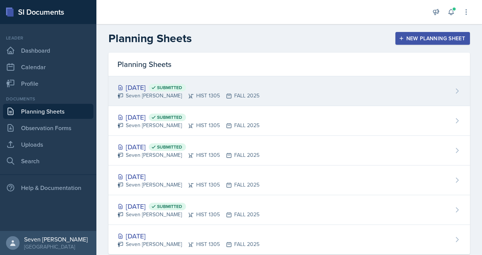
click at [371, 93] on div "[DATE] Submitted Seven [PERSON_NAME] HIST 1305 FALL 2025" at bounding box center [288, 91] width 361 height 30
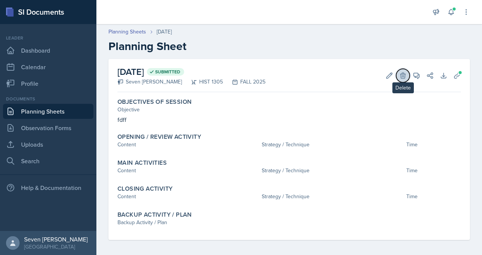
click at [401, 73] on icon at bounding box center [403, 76] width 8 height 8
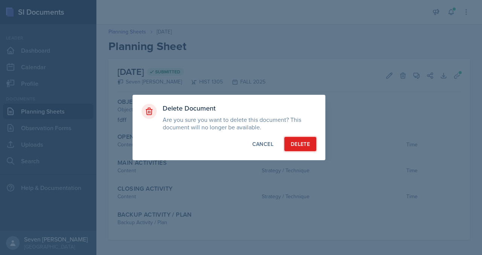
click at [297, 148] on div "Delete" at bounding box center [300, 144] width 19 height 8
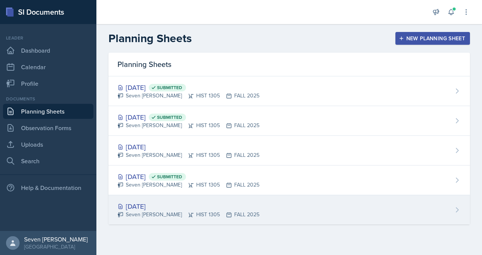
click at [312, 215] on div "[DATE] Seven Del Lincoln HIST 1305 FALL 2025" at bounding box center [288, 209] width 361 height 29
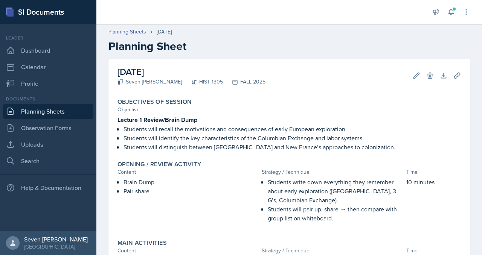
scroll to position [194, 0]
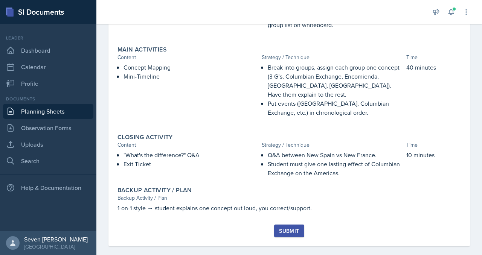
click at [287, 228] on div "Submit" at bounding box center [289, 231] width 20 height 6
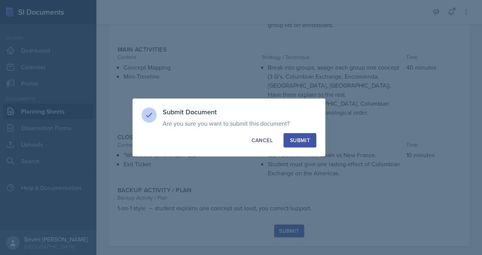
click at [301, 139] on div "Submit" at bounding box center [300, 141] width 20 height 8
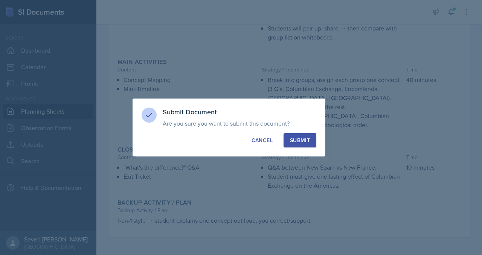
scroll to position [172, 0]
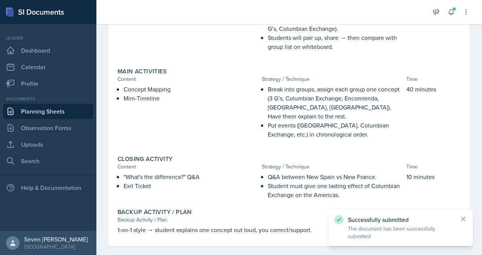
click at [47, 110] on link "Planning Sheets" at bounding box center [48, 111] width 90 height 15
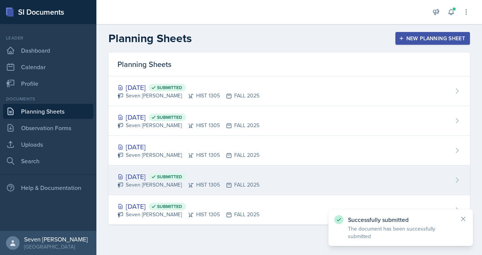
click at [234, 172] on div "[DATE] Submitted" at bounding box center [188, 177] width 142 height 10
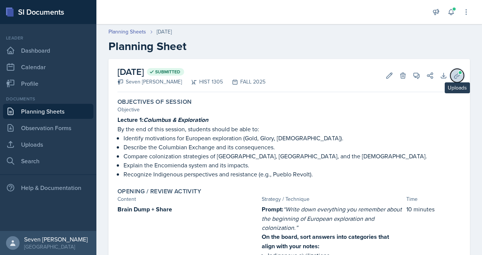
click at [460, 76] on icon at bounding box center [457, 76] width 8 height 8
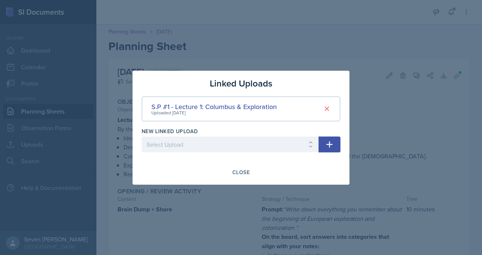
click at [233, 165] on div "Linked Uploads S.P #1 - Lecture 1: Columbus & Exploration Uploaded [DATE] New L…" at bounding box center [241, 128] width 217 height 114
click at [236, 168] on button "Close" at bounding box center [240, 172] width 27 height 13
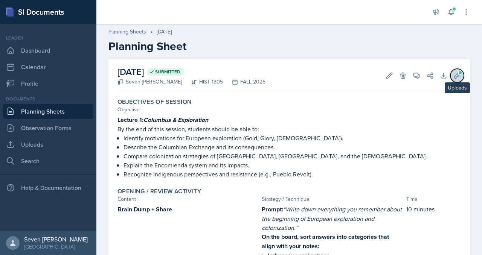
click at [454, 78] on icon at bounding box center [457, 76] width 8 height 8
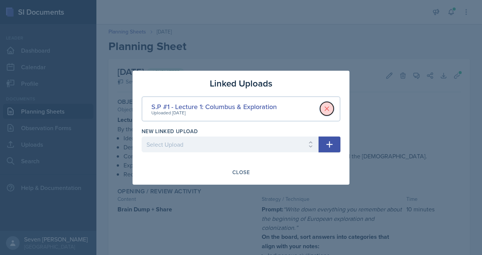
click at [328, 109] on icon at bounding box center [327, 109] width 8 height 8
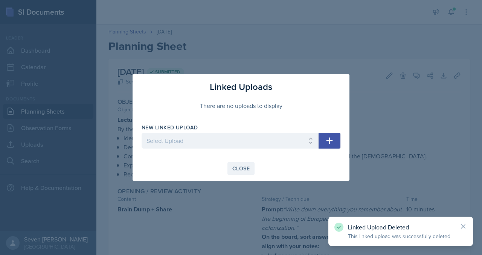
click at [239, 166] on div "Close" at bounding box center [240, 169] width 17 height 6
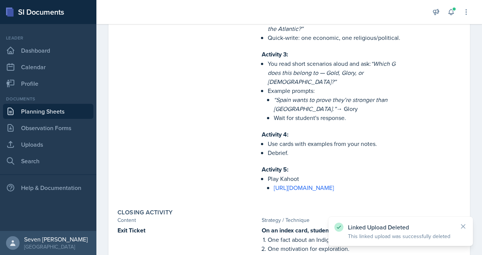
scroll to position [647, 0]
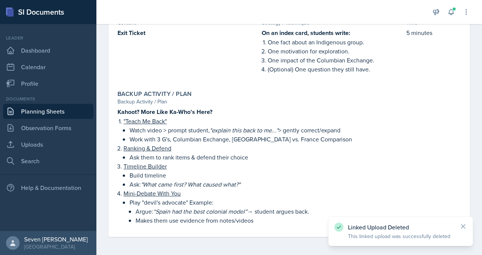
click at [54, 112] on link "Planning Sheets" at bounding box center [48, 111] width 90 height 15
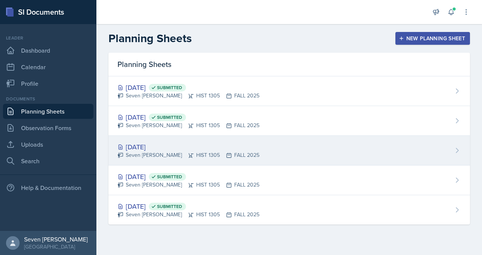
click at [233, 149] on div "[DATE]" at bounding box center [188, 147] width 142 height 10
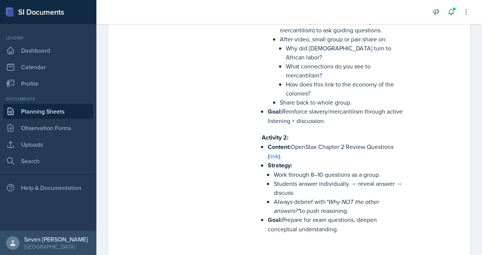
scroll to position [814, 0]
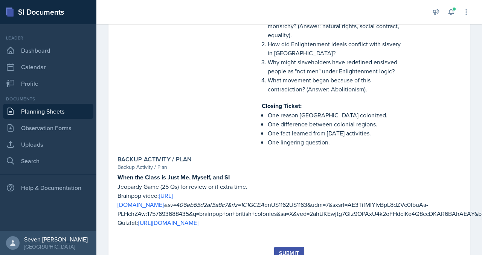
click at [291, 250] on div "Submit" at bounding box center [289, 253] width 20 height 6
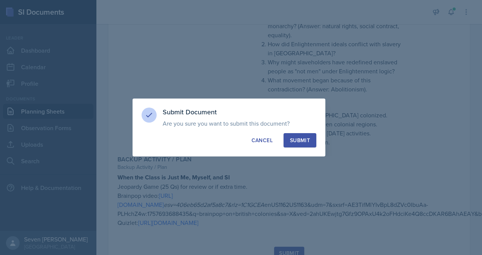
click at [305, 137] on div "Submit" at bounding box center [300, 141] width 20 height 8
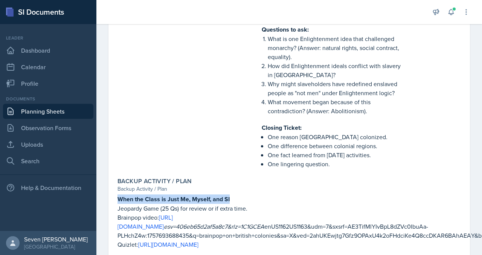
drag, startPoint x: 235, startPoint y: 169, endPoint x: 114, endPoint y: 168, distance: 120.1
click at [114, 175] on div "Backup Activity / Plan Backup Activity / Plan When the Class is Just Me, Myself…" at bounding box center [288, 217] width 349 height 85
click at [46, 107] on link "Planning Sheets" at bounding box center [48, 111] width 90 height 15
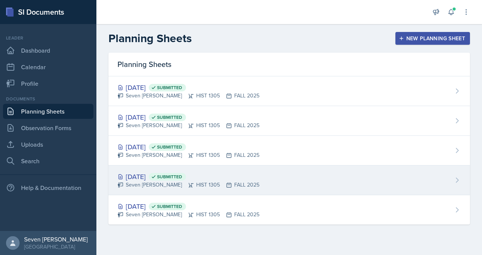
click at [141, 183] on div "Seven [PERSON_NAME] HIST 1305 FALL 2025" at bounding box center [188, 185] width 142 height 8
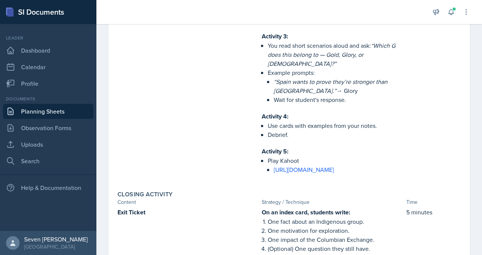
scroll to position [647, 0]
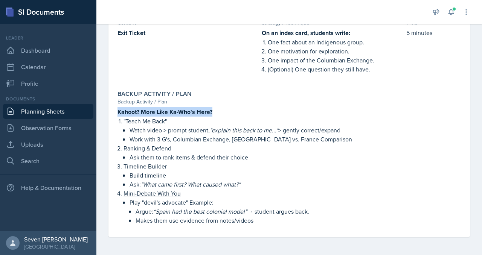
drag, startPoint x: 214, startPoint y: 111, endPoint x: 107, endPoint y: 112, distance: 107.3
click at [51, 110] on link "Planning Sheets" at bounding box center [48, 111] width 90 height 15
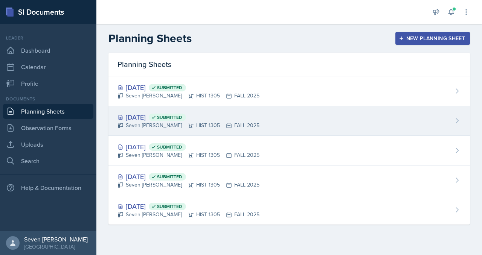
click at [143, 118] on div "[DATE] Submitted" at bounding box center [188, 117] width 142 height 10
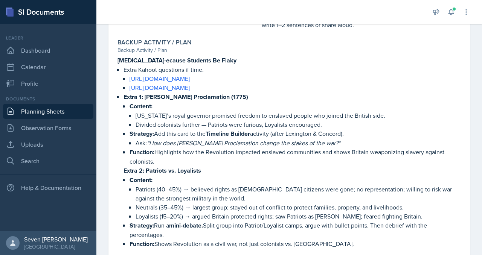
scroll to position [676, 0]
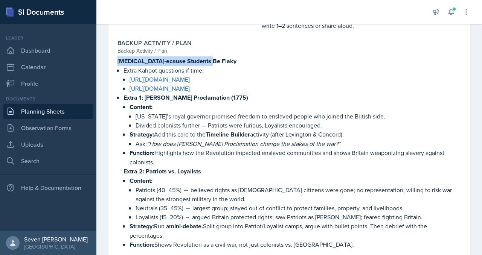
drag, startPoint x: 209, startPoint y: 67, endPoint x: 105, endPoint y: 66, distance: 103.2
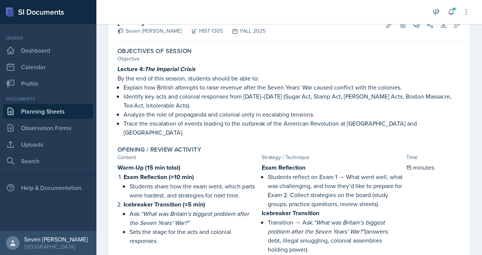
scroll to position [0, 0]
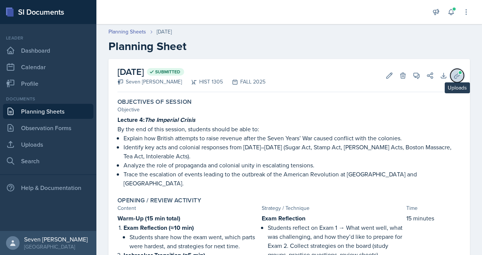
click at [456, 72] on icon at bounding box center [457, 76] width 8 height 8
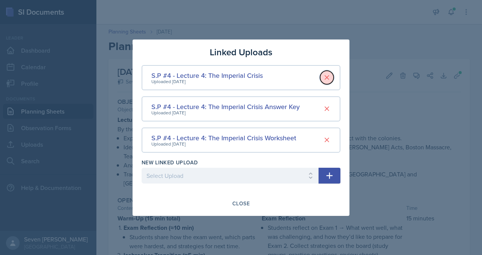
click at [329, 76] on icon at bounding box center [327, 78] width 8 height 8
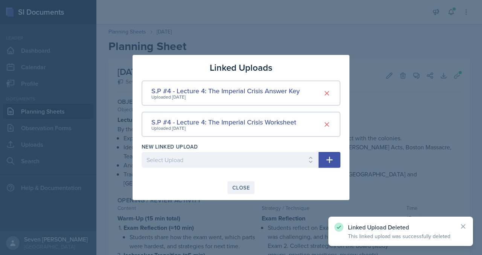
click at [245, 185] on div "Close" at bounding box center [240, 188] width 17 height 6
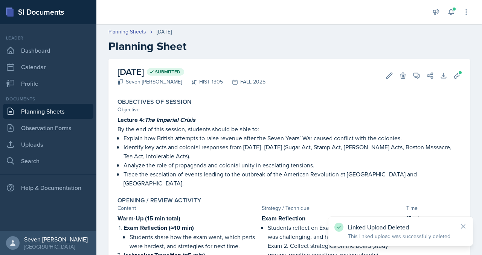
click at [51, 111] on link "Planning Sheets" at bounding box center [48, 111] width 90 height 15
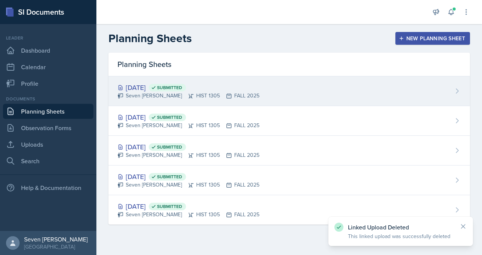
click at [186, 90] on span "Submitted" at bounding box center [167, 88] width 37 height 8
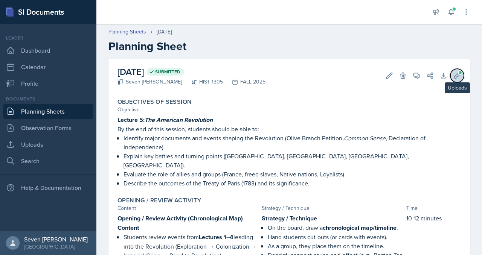
click at [457, 73] on icon at bounding box center [457, 76] width 6 height 6
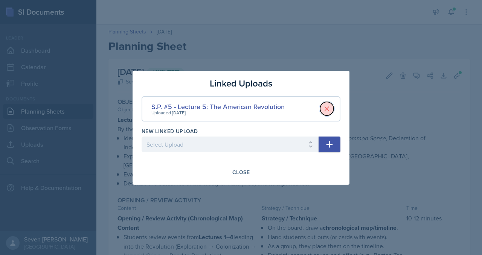
click at [326, 109] on icon at bounding box center [327, 109] width 4 height 4
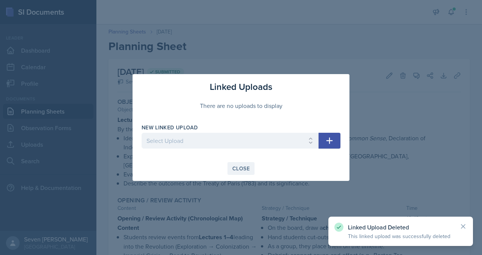
click at [237, 167] on div "Close" at bounding box center [240, 169] width 17 height 6
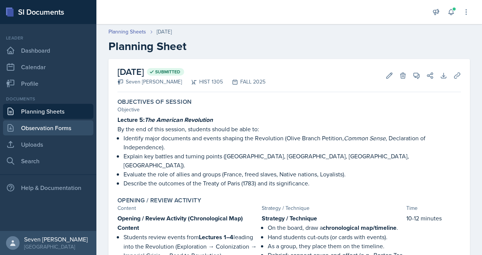
click at [48, 129] on link "Observation Forms" at bounding box center [48, 127] width 90 height 15
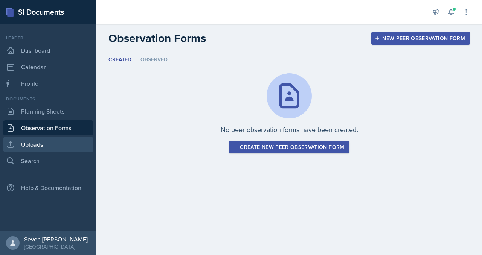
click at [45, 142] on link "Uploads" at bounding box center [48, 144] width 90 height 15
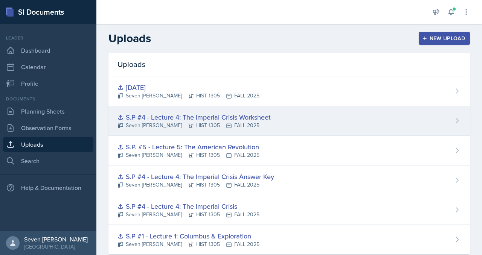
scroll to position [17, 0]
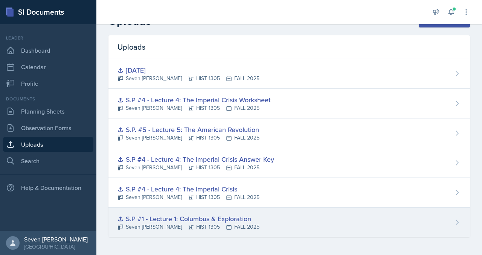
click at [400, 224] on div "S.P #1 - Lecture 1: Columbus & Exploration Seven Del Lincoln HIST 1305 FALL 2025" at bounding box center [288, 222] width 361 height 29
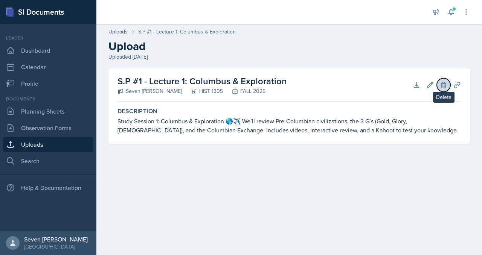
click at [441, 87] on icon at bounding box center [443, 85] width 5 height 6
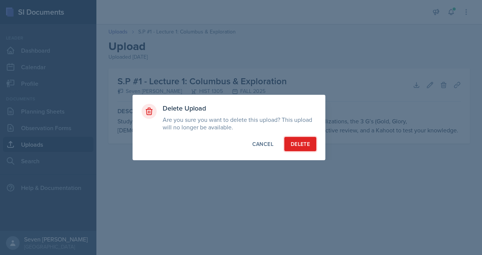
click at [305, 143] on div "Delete" at bounding box center [300, 144] width 19 height 8
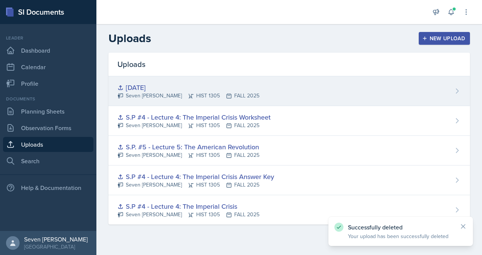
click at [452, 87] on div "[DATE] Seven Del Lincoln HIST 1305 FALL 2025" at bounding box center [288, 91] width 361 height 30
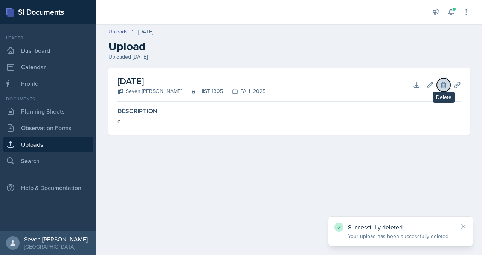
click at [445, 82] on icon at bounding box center [444, 85] width 8 height 8
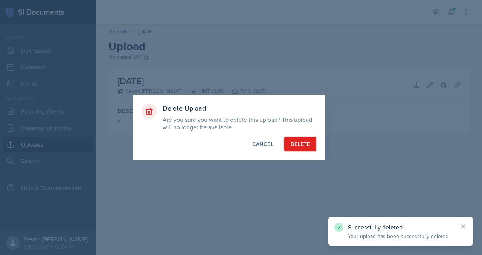
click at [299, 140] on div "Delete" at bounding box center [300, 144] width 19 height 8
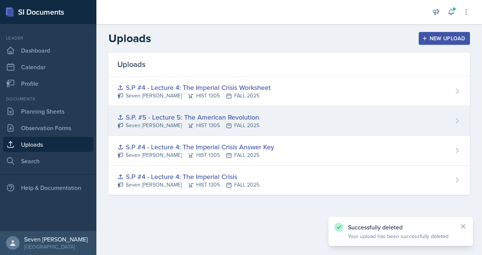
click at [454, 123] on icon at bounding box center [457, 121] width 8 height 8
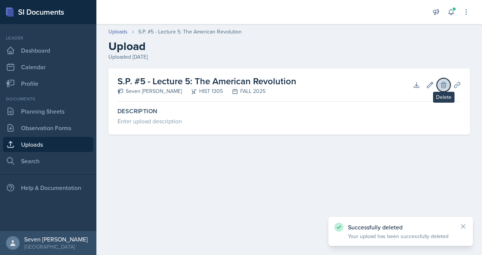
click at [445, 83] on icon at bounding box center [443, 85] width 5 height 6
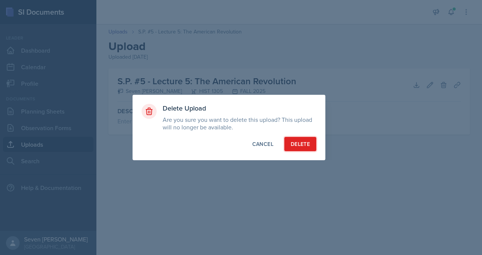
click at [299, 143] on div "Delete" at bounding box center [300, 144] width 19 height 8
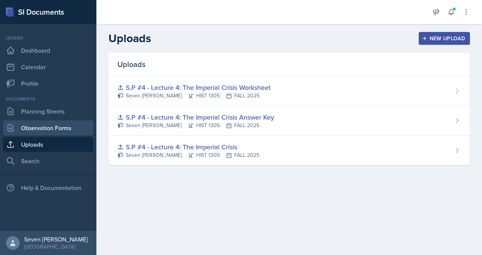
click at [51, 133] on link "Observation Forms" at bounding box center [48, 127] width 90 height 15
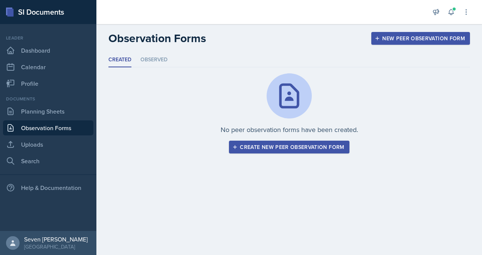
click at [388, 34] on button "New Peer Observation Form" at bounding box center [420, 38] width 99 height 13
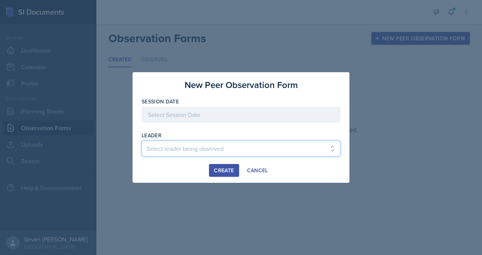
click at [304, 143] on select "Select leader being observed [PERSON_NAME] / BIOL 1301 / COP #5 - Mercury [PERS…" at bounding box center [241, 149] width 199 height 16
click at [323, 149] on select "Select leader being observed [PERSON_NAME] / BIOL 1301 / COP #5 - Mercury [PERS…" at bounding box center [241, 149] width 199 height 16
select select "7e42475b-e88c-4e6c-bc3c-fe111a4299f3"
click at [142, 141] on select "Select leader being observed [PERSON_NAME] / BIOL 1301 / COP #5 - Mercury [PERS…" at bounding box center [241, 149] width 199 height 16
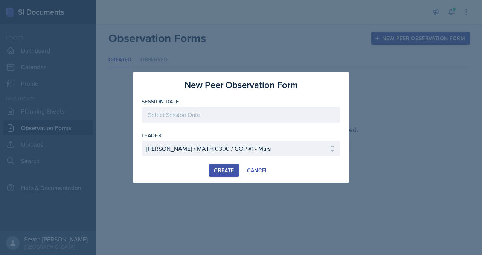
click at [192, 117] on div at bounding box center [241, 115] width 199 height 16
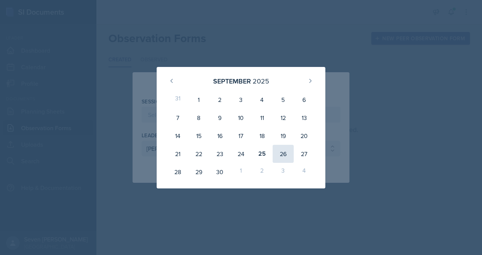
click at [283, 152] on div "26" at bounding box center [283, 154] width 21 height 18
type input "[DATE]"
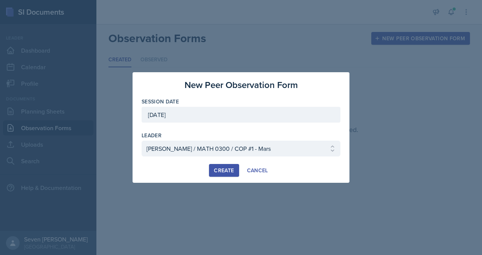
click at [226, 168] on div "Create" at bounding box center [224, 171] width 20 height 6
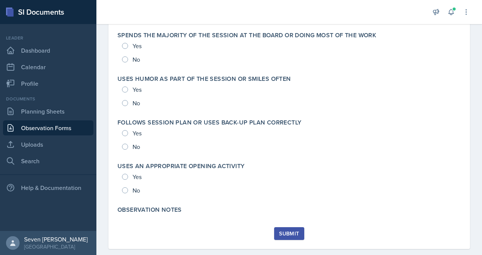
scroll to position [1645, 0]
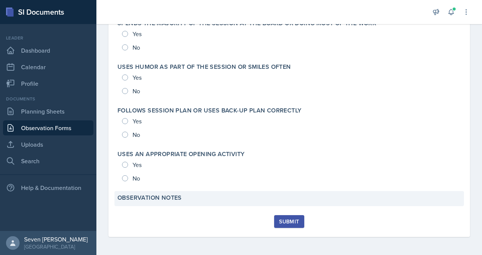
click at [178, 204] on div "Observation Notes" at bounding box center [288, 198] width 349 height 15
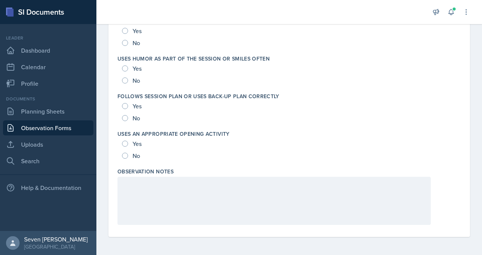
click at [179, 201] on div at bounding box center [273, 201] width 313 height 48
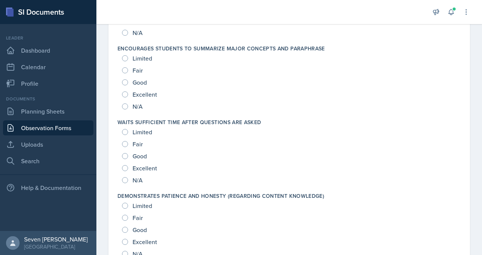
scroll to position [0, 0]
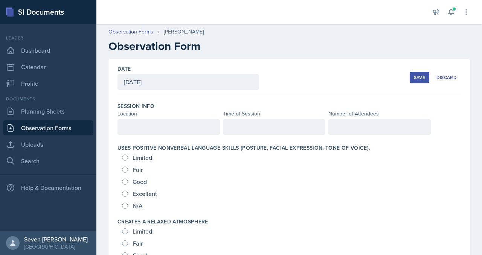
click at [414, 77] on div "Save" at bounding box center [419, 78] width 11 height 6
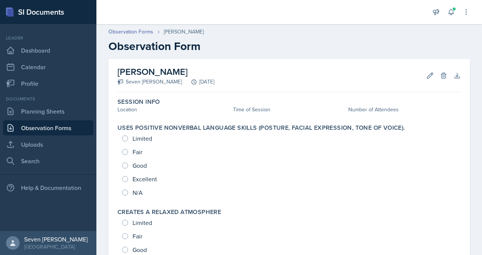
click at [52, 125] on link "Observation Forms" at bounding box center [48, 127] width 90 height 15
